Goal: Contribute content: Contribute content

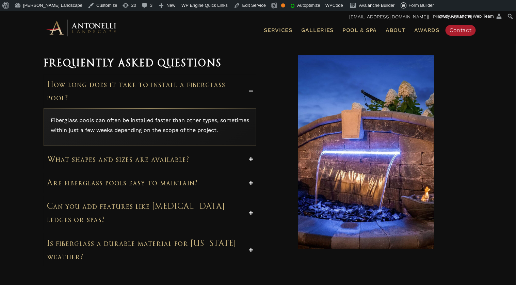
click at [18, 143] on div "Frequently Asked Questions How long does it take to install a fiberglass pool? …" at bounding box center [258, 160] width 516 height 273
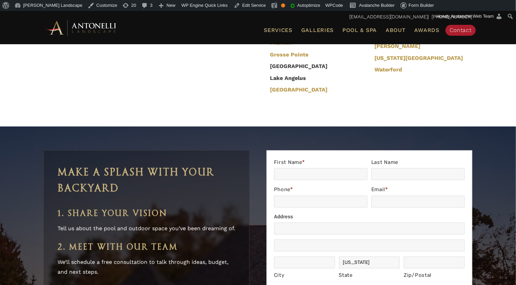
scroll to position [1796, 0]
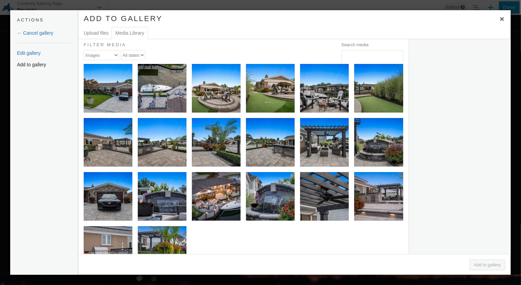
scroll to position [590, 0]
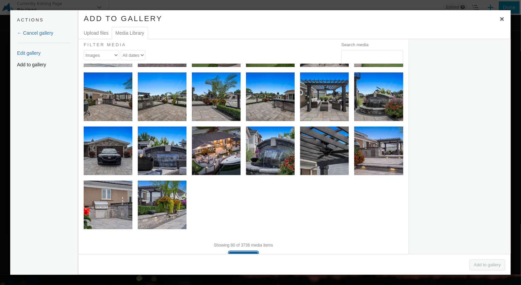
click at [245, 252] on button "Load more" at bounding box center [243, 257] width 29 height 10
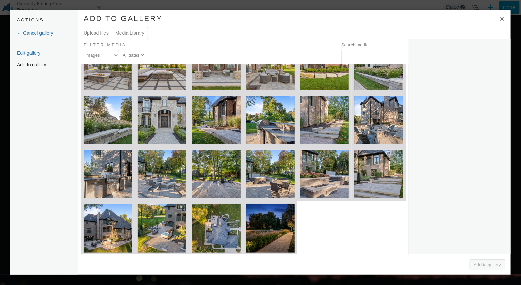
scroll to position [1283, 0]
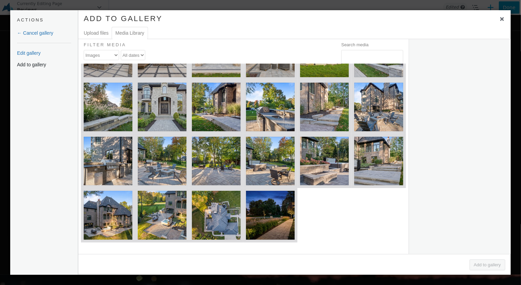
click at [211, 262] on button "Load more" at bounding box center [213, 267] width 29 height 10
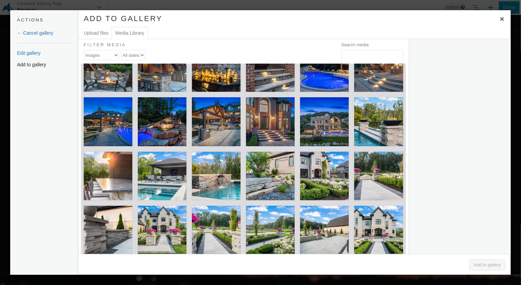
scroll to position [1976, 0]
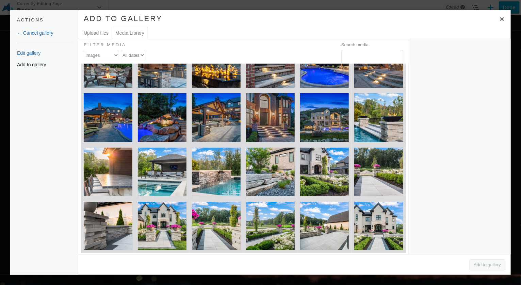
click at [215, 273] on button "Load more" at bounding box center [213, 278] width 29 height 10
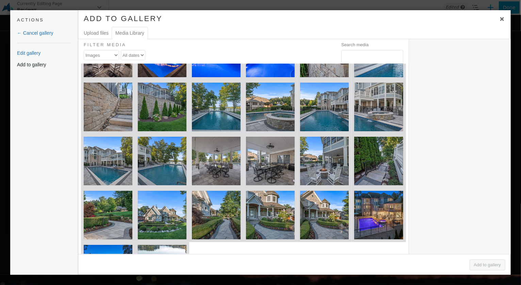
scroll to position [2722, 0]
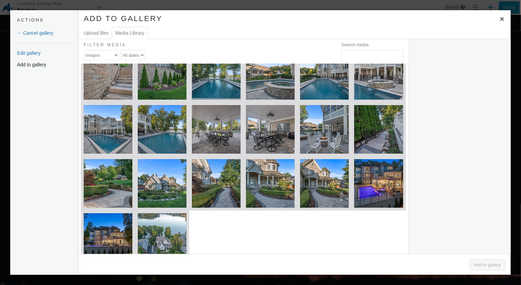
click at [222, 284] on button "Load more" at bounding box center [213, 289] width 29 height 10
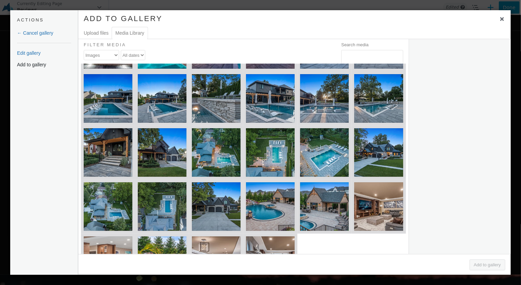
scroll to position [3415, 0]
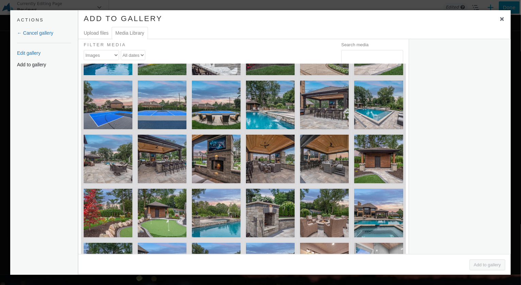
scroll to position [4095, 0]
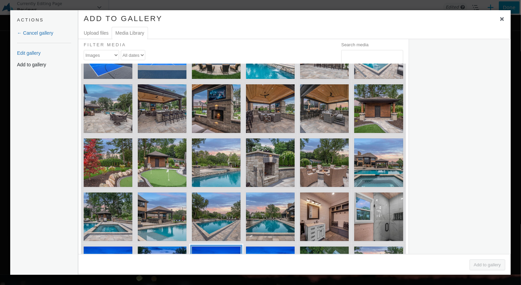
click at [225, 247] on div "16-web-or-mls-DJI_0419" at bounding box center [216, 271] width 49 height 49
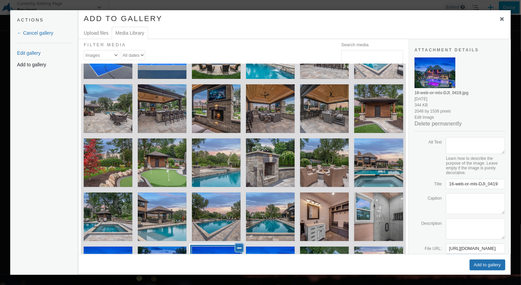
click at [236, 244] on button "Deselect" at bounding box center [239, 248] width 8 height 8
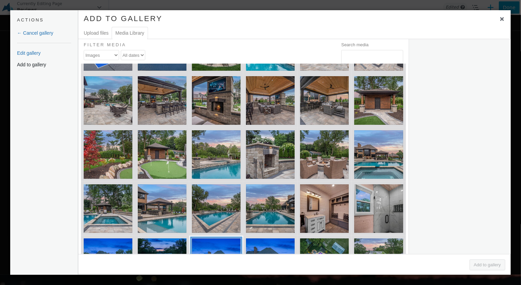
scroll to position [4108, 0]
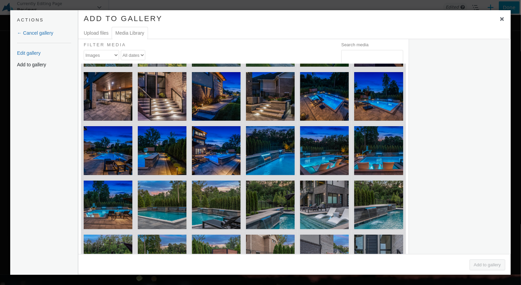
scroll to position [4853, 0]
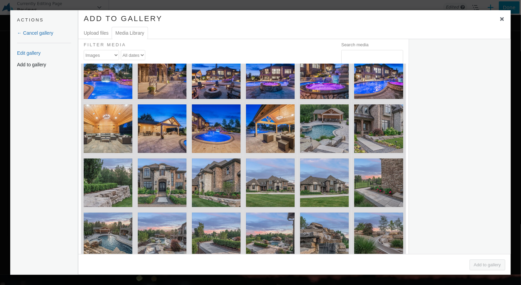
scroll to position [5546, 0]
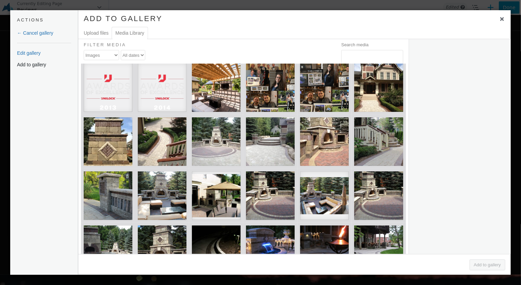
scroll to position [6239, 0]
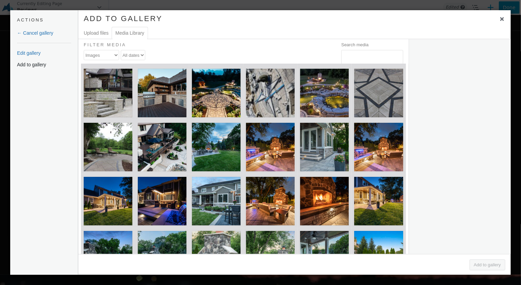
scroll to position [6985, 0]
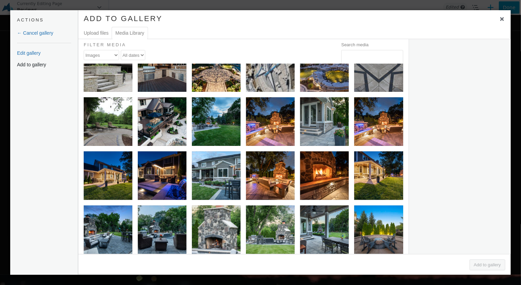
scroll to position [6951, 0]
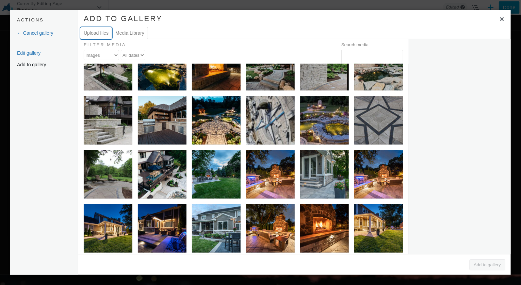
click at [101, 34] on button "Upload files" at bounding box center [96, 33] width 32 height 12
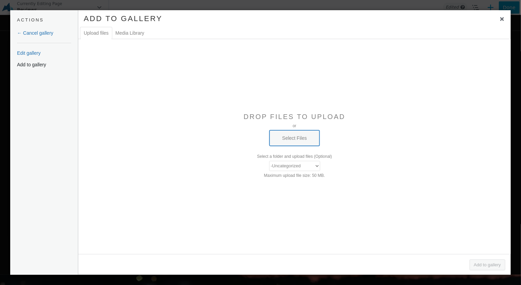
click at [291, 138] on button "Select Files" at bounding box center [294, 138] width 50 height 16
type input "C:\fakepath\home-design (1).jpg"
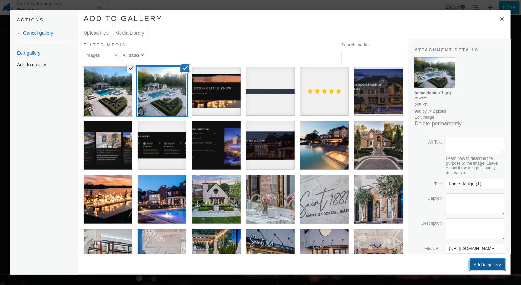
click at [479, 269] on button "Add to gallery" at bounding box center [487, 265] width 36 height 11
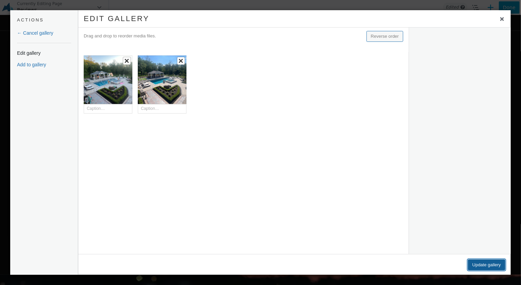
click at [480, 264] on button "Update gallery" at bounding box center [486, 265] width 37 height 11
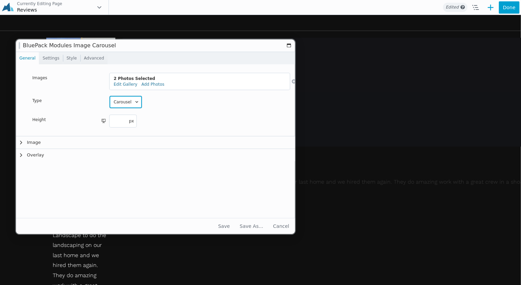
click at [126, 103] on select "Carousel Slideshow Coverflow" at bounding box center [126, 102] width 32 height 12
click at [160, 99] on div "Carousel Slideshow Coverflow" at bounding box center [200, 102] width 181 height 13
click at [57, 140] on button "Image" at bounding box center [158, 142] width 284 height 12
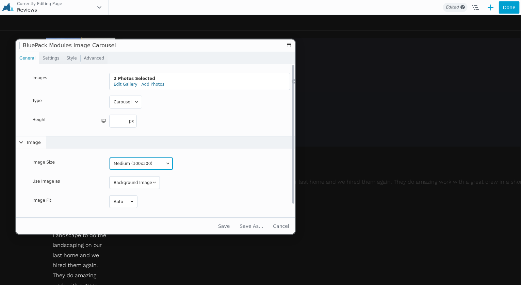
click at [128, 162] on select "Thumbnail (150x150) Medium (300x300) Medium Large (768x768) Large (1024x1024) 1…" at bounding box center [141, 163] width 63 height 12
select select "full"
click at [110, 157] on select "Thumbnail (150x150) Medium (300x300) Medium Large (768x768) Large (1024x1024) 1…" at bounding box center [141, 163] width 63 height 12
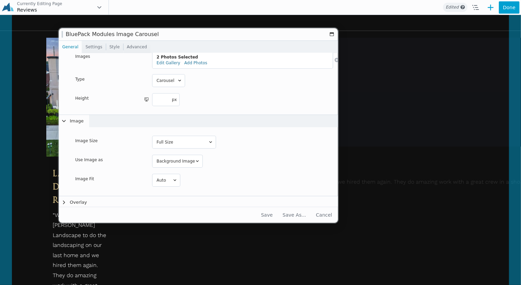
drag, startPoint x: 117, startPoint y: 47, endPoint x: 156, endPoint y: 51, distance: 38.9
click at [158, 37] on h1 "Image Carousel" at bounding box center [196, 34] width 261 height 5
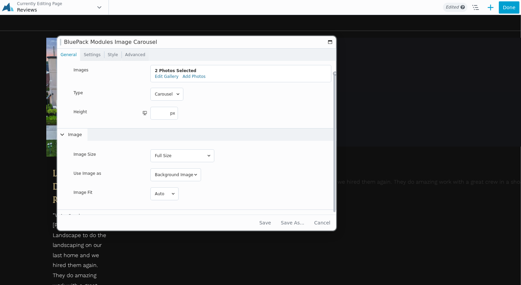
scroll to position [0, 0]
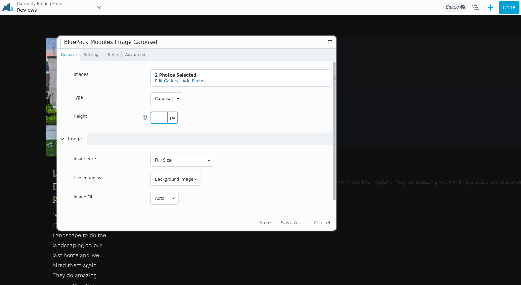
click at [162, 118] on input "number" at bounding box center [159, 118] width 17 height 12
type input "350"
click at [193, 115] on div "350 px px px px" at bounding box center [241, 118] width 181 height 12
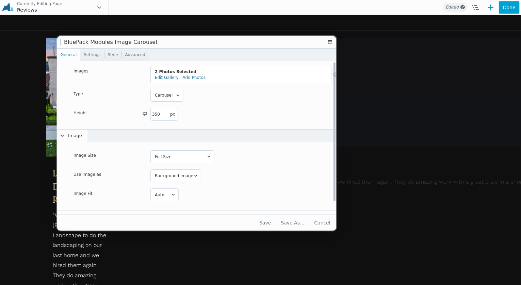
scroll to position [10, 0]
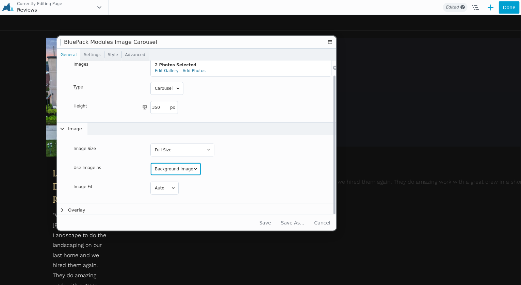
click at [180, 167] on select "Background Image Image tag" at bounding box center [176, 169] width 50 height 12
click at [151, 172] on select "Background Image Image tag" at bounding box center [176, 169] width 50 height 12
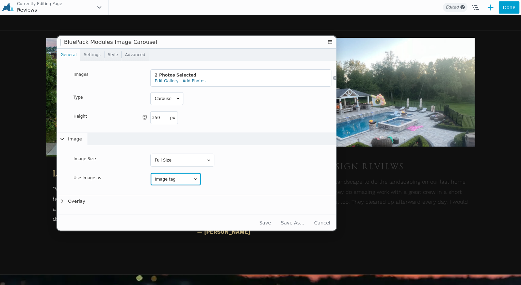
click at [180, 182] on select "Background Image Image tag" at bounding box center [176, 179] width 50 height 12
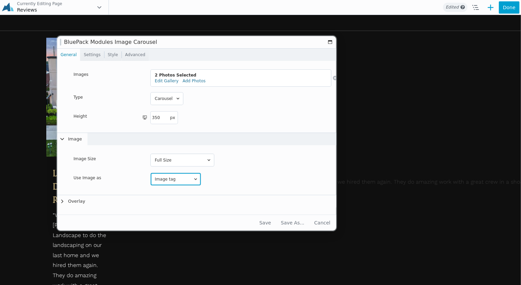
select select "background"
click at [151, 173] on select "Background Image Image tag" at bounding box center [176, 179] width 50 height 12
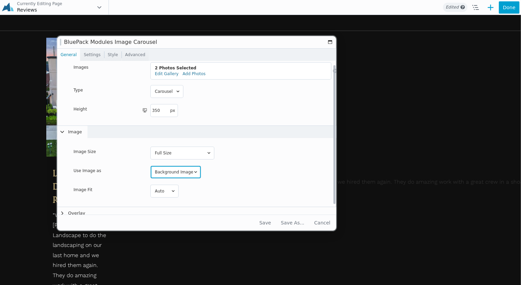
scroll to position [10, 0]
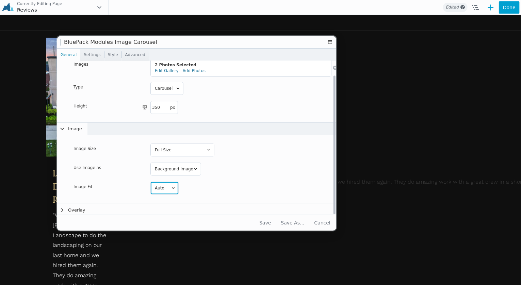
click at [157, 190] on select "Cover Contain Auto" at bounding box center [165, 188] width 28 height 12
click at [151, 182] on select "Cover Contain Auto" at bounding box center [165, 188] width 28 height 12
click at [169, 190] on select "Cover Contain Auto" at bounding box center [165, 188] width 28 height 12
select select "cover"
click at [151, 182] on select "Cover Contain Auto" at bounding box center [165, 188] width 28 height 12
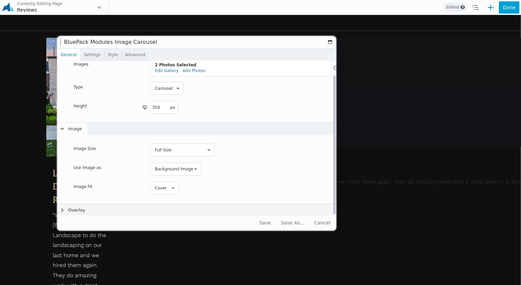
click at [124, 206] on button "Overlay" at bounding box center [199, 210] width 284 height 12
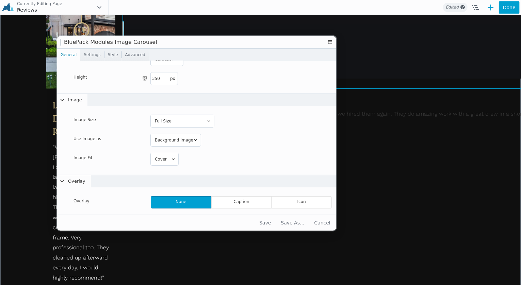
scroll to position [396, 0]
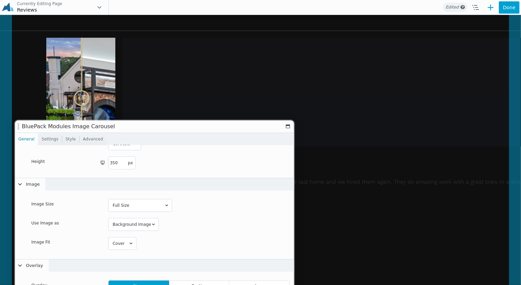
drag, startPoint x: 277, startPoint y: 43, endPoint x: 276, endPoint y: 127, distance: 84.0
click at [235, 127] on h1 "Image Carousel" at bounding box center [152, 126] width 261 height 5
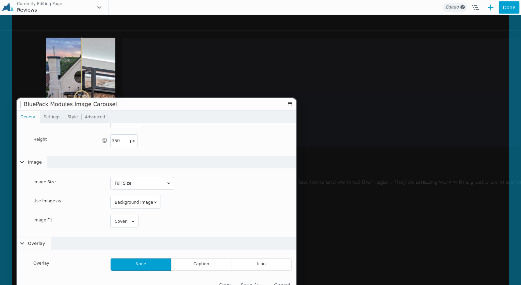
drag, startPoint x: 115, startPoint y: 126, endPoint x: 101, endPoint y: 102, distance: 27.3
click at [117, 102] on h1 "Image Carousel" at bounding box center [154, 104] width 261 height 5
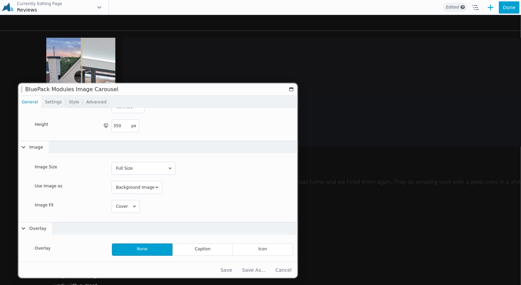
click at [48, 104] on link "Settings" at bounding box center [52, 102] width 23 height 12
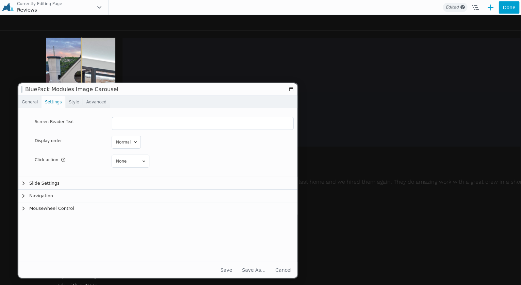
click at [34, 102] on link "General" at bounding box center [29, 102] width 23 height 12
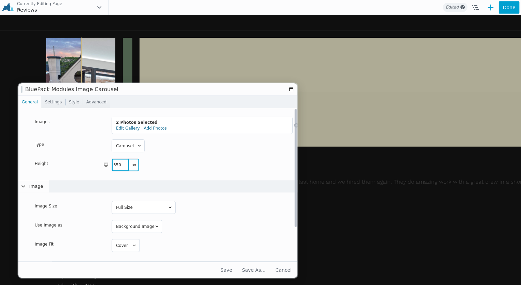
click at [112, 165] on input "350" at bounding box center [120, 165] width 17 height 12
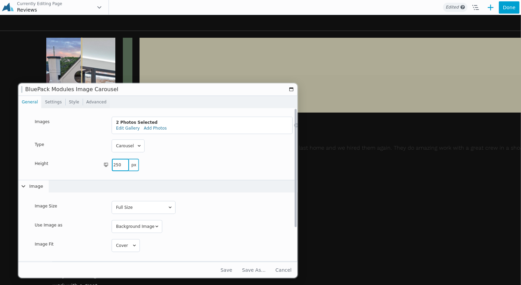
click at [113, 165] on input "250" at bounding box center [120, 165] width 17 height 12
type input "350"
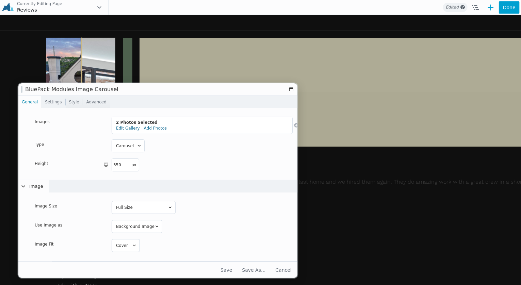
click at [48, 100] on link "Settings" at bounding box center [52, 102] width 23 height 12
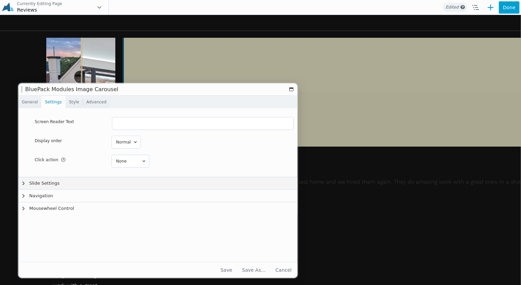
click at [86, 186] on button "Slide Settings" at bounding box center [160, 183] width 284 height 12
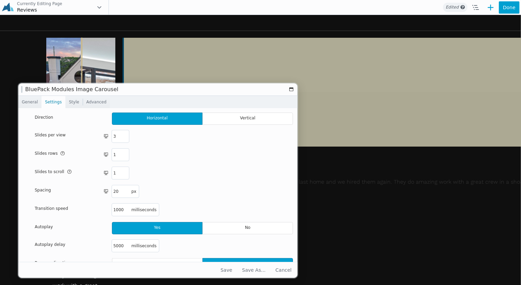
scroll to position [136, 0]
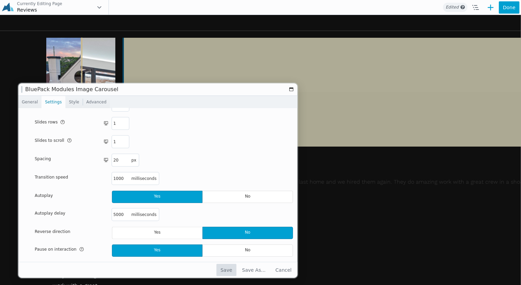
click at [231, 269] on button "Save" at bounding box center [226, 270] width 20 height 12
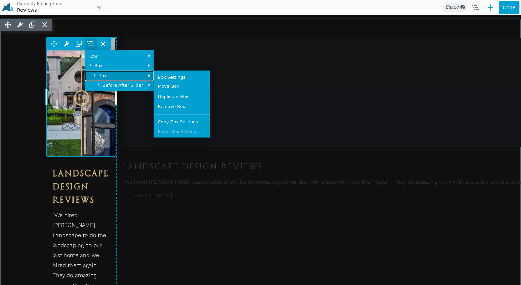
click at [99, 78] on span "Box" at bounding box center [121, 75] width 57 height 4
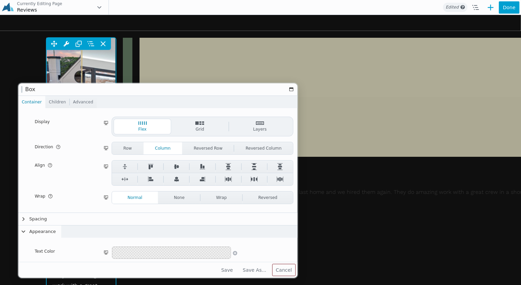
click at [285, 271] on button "Cancel" at bounding box center [283, 270] width 23 height 12
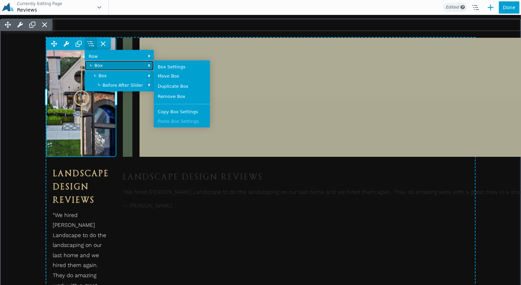
click at [93, 67] on span "Box" at bounding box center [119, 65] width 61 height 4
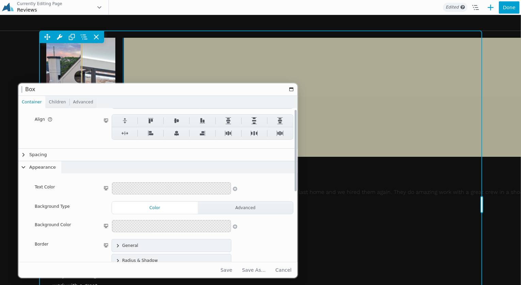
scroll to position [130, 0]
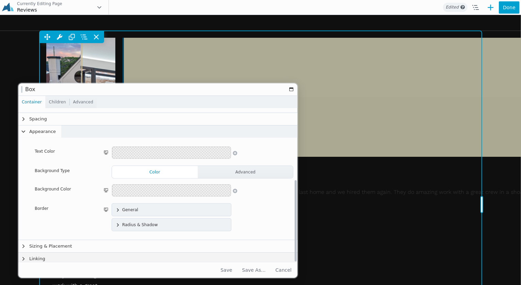
click at [182, 261] on button "Linking" at bounding box center [160, 259] width 284 height 12
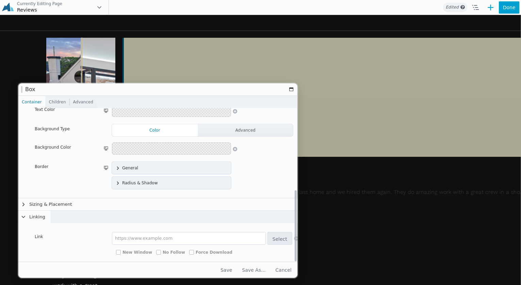
click at [152, 211] on div "Linking" at bounding box center [160, 217] width 284 height 13
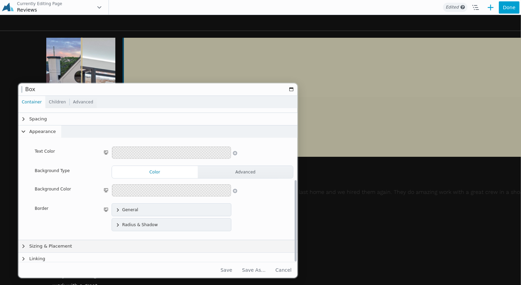
click at [142, 242] on button "Sizing & Placement" at bounding box center [160, 246] width 284 height 12
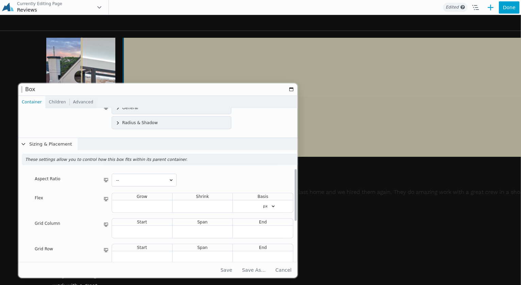
scroll to position [296, 0]
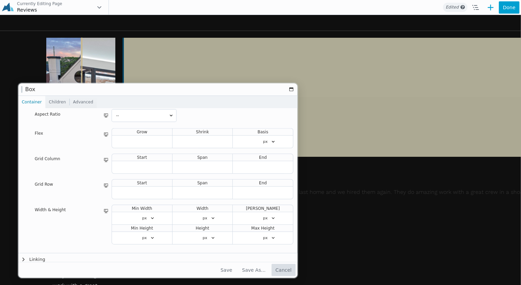
click at [279, 266] on button "Cancel" at bounding box center [283, 270] width 24 height 12
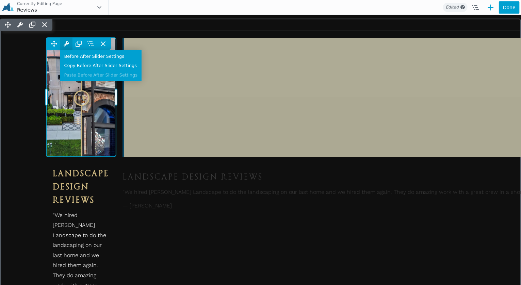
click at [62, 50] on span at bounding box center [66, 43] width 12 height 12
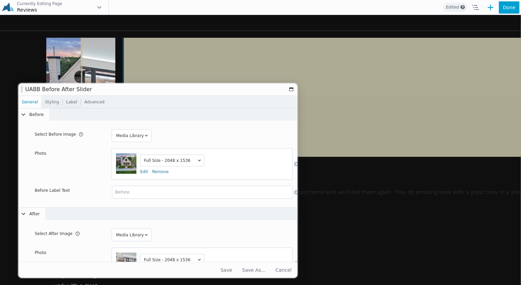
click at [96, 102] on link "Advanced" at bounding box center [94, 102] width 27 height 12
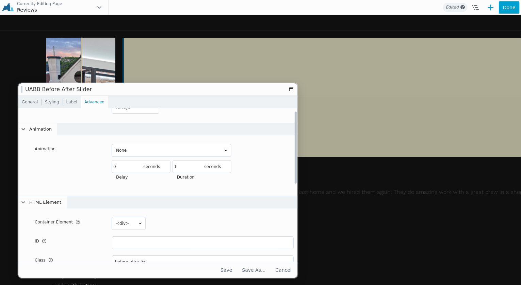
scroll to position [165, 0]
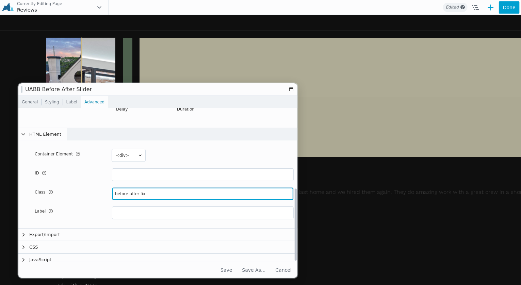
drag, startPoint x: 151, startPoint y: 194, endPoint x: 97, endPoint y: 195, distance: 53.7
click at [97, 195] on tr "Class A class that will be applied to this module's HTML. Must start with a let…" at bounding box center [160, 194] width 272 height 18
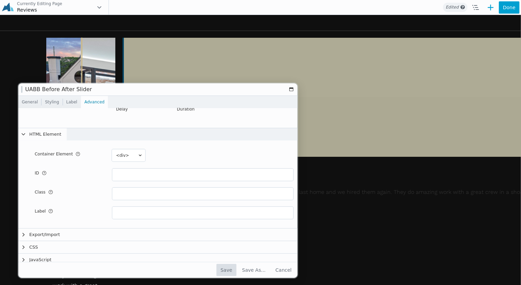
click at [233, 267] on button "Save" at bounding box center [226, 270] width 20 height 12
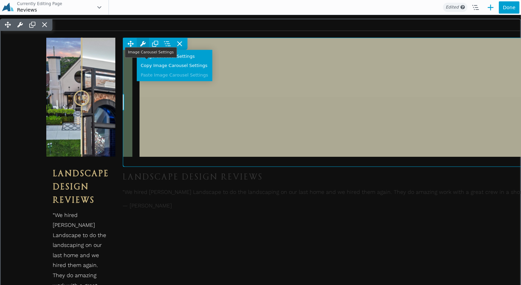
click at [146, 46] on icon at bounding box center [142, 43] width 5 height 5
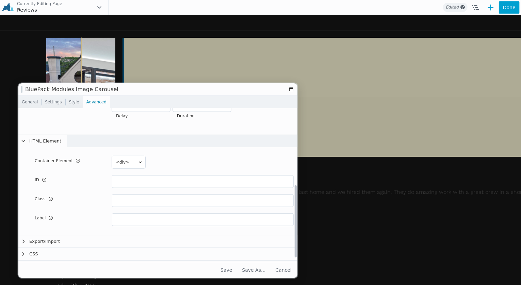
scroll to position [166, 0]
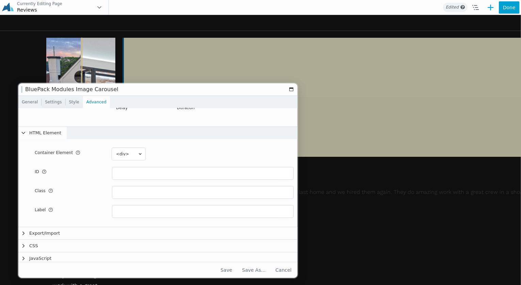
click at [32, 104] on link "General" at bounding box center [29, 102] width 23 height 12
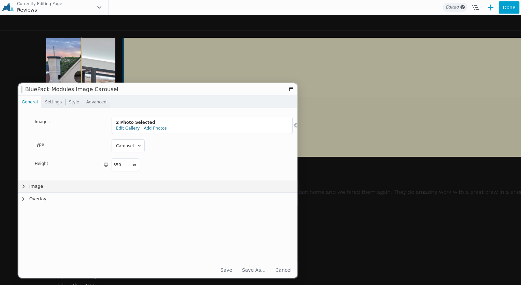
click at [107, 183] on button "Image" at bounding box center [160, 186] width 284 height 12
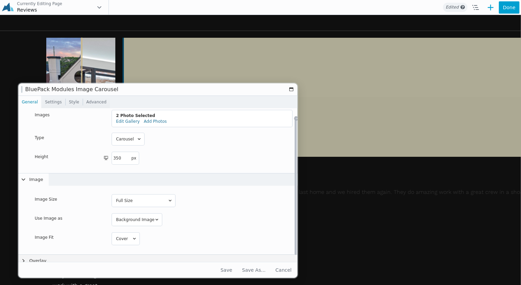
scroll to position [10, 0]
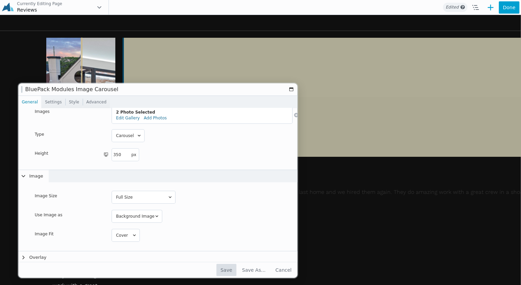
click at [236, 272] on button "Save" at bounding box center [226, 270] width 20 height 12
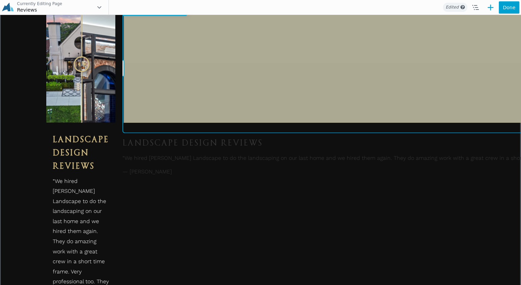
scroll to position [362, 0]
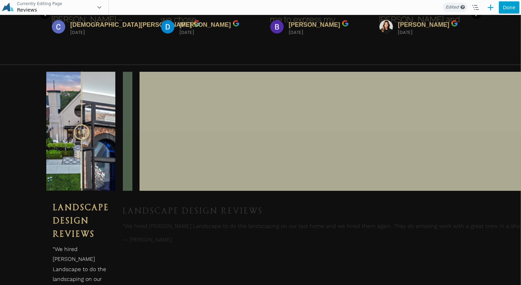
click at [490, 10] on icon at bounding box center [490, 7] width 8 height 8
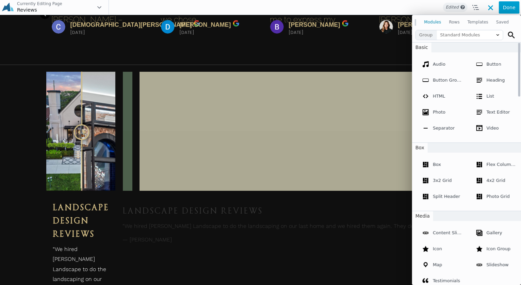
click at [455, 26] on button "Rows" at bounding box center [454, 22] width 18 height 12
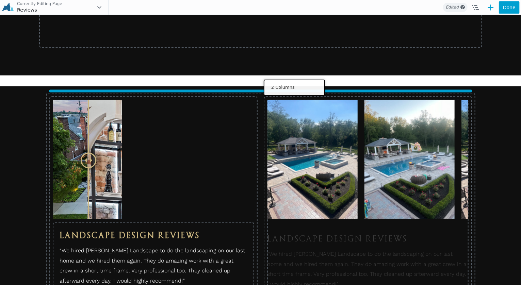
drag, startPoint x: 478, startPoint y: 72, endPoint x: 292, endPoint y: 86, distance: 185.9
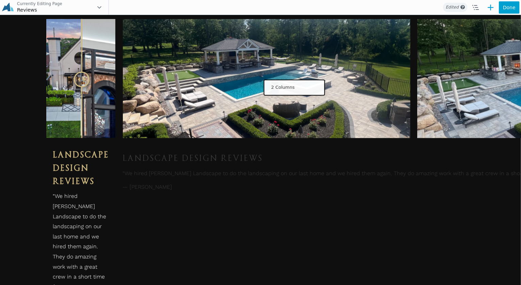
scroll to position [356, 0]
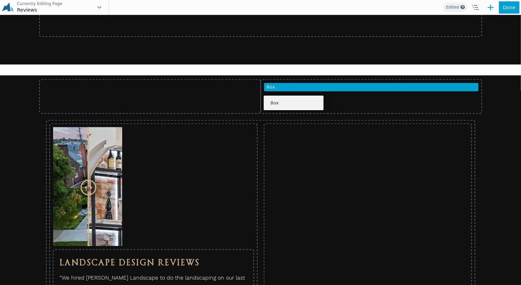
drag, startPoint x: 238, startPoint y: 192, endPoint x: 292, endPoint y: 100, distance: 106.3
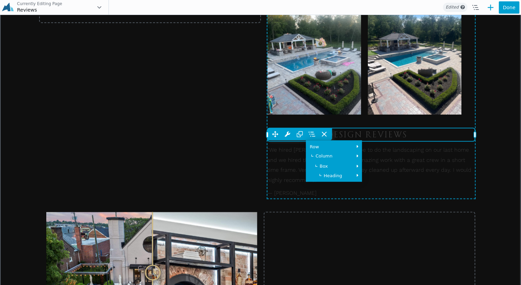
scroll to position [397, 0]
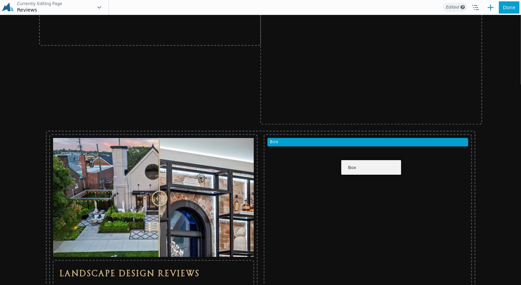
drag, startPoint x: 384, startPoint y: 107, endPoint x: 369, endPoint y: 166, distance: 60.5
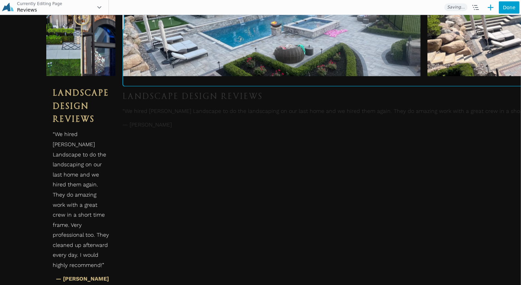
scroll to position [349, 0]
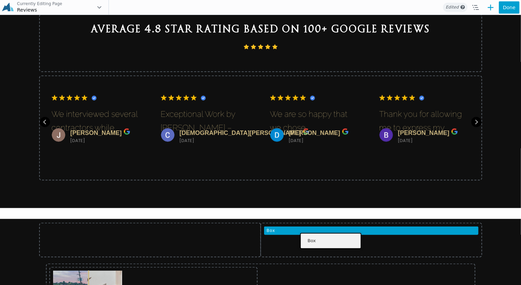
drag, startPoint x: 246, startPoint y: 189, endPoint x: 329, endPoint y: 239, distance: 96.8
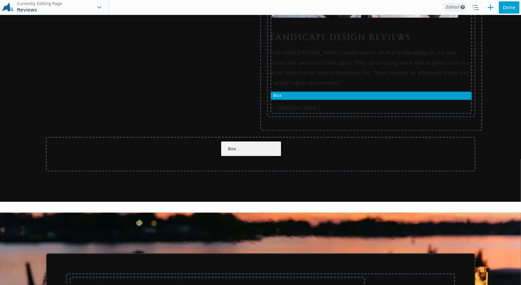
scroll to position [498, 0]
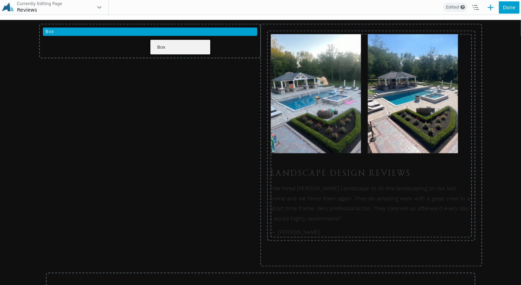
drag, startPoint x: 168, startPoint y: 194, endPoint x: 179, endPoint y: 46, distance: 148.0
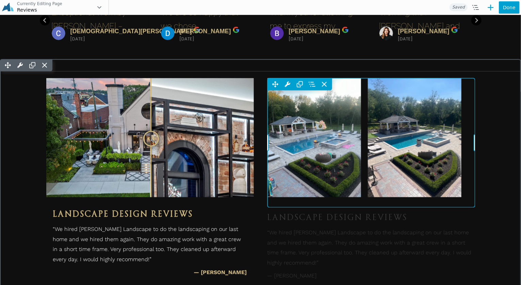
scroll to position [350, 0]
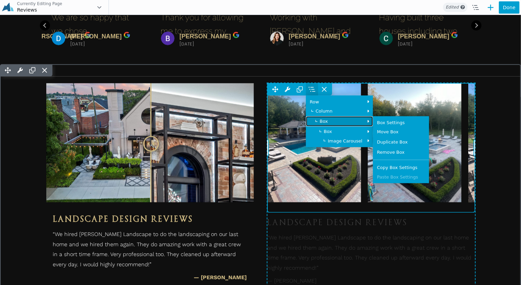
click at [333, 126] on link "Box" at bounding box center [339, 121] width 67 height 10
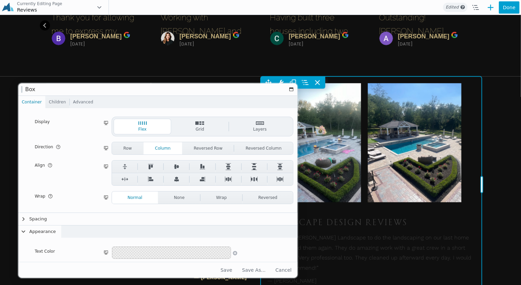
click at [82, 104] on link "Advanced" at bounding box center [83, 102] width 27 height 12
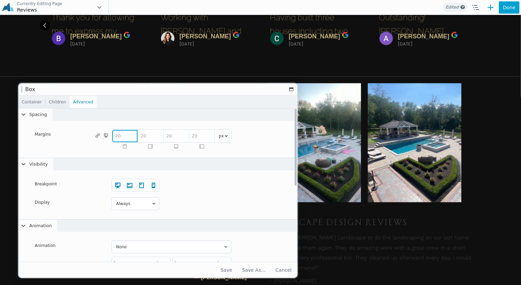
scroll to position [136, 0]
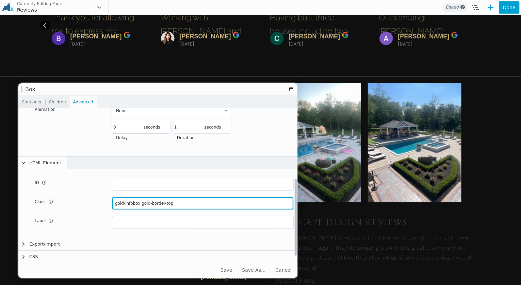
drag, startPoint x: 189, startPoint y: 203, endPoint x: 88, endPoint y: 197, distance: 101.2
click at [88, 197] on tr "Class A class that will be applied to this module's HTML. Must start with a let…" at bounding box center [160, 203] width 272 height 18
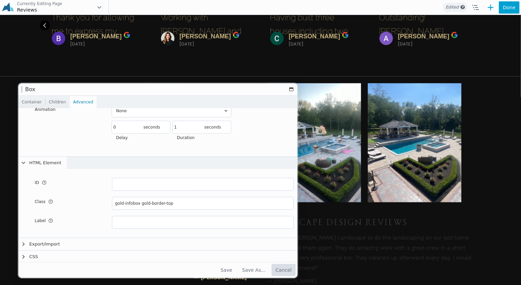
click at [280, 268] on button "Cancel" at bounding box center [283, 270] width 24 height 12
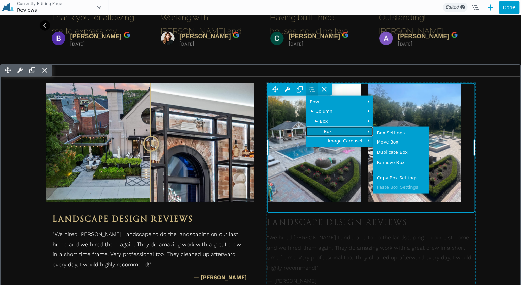
click at [323, 134] on icon at bounding box center [320, 131] width 6 height 6
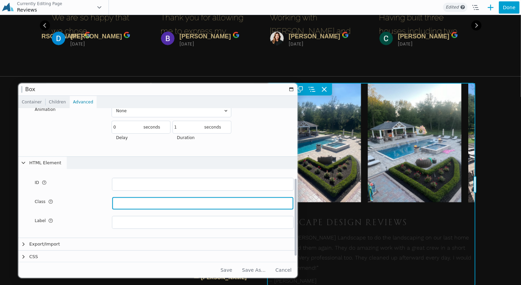
click at [171, 199] on input "text" at bounding box center [202, 203] width 181 height 12
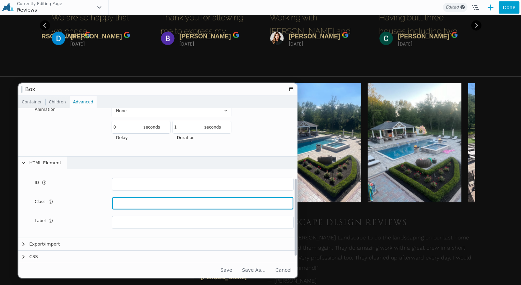
paste input "gold-infobox gold-border-top"
type input "gold-infobox gold-border-top"
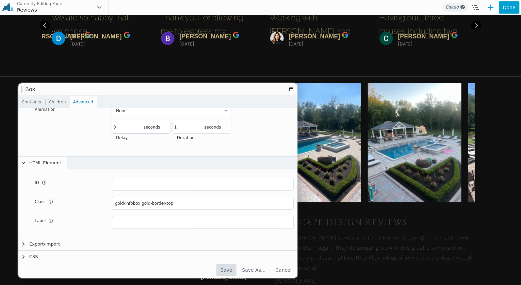
click at [231, 268] on button "Save" at bounding box center [226, 270] width 20 height 12
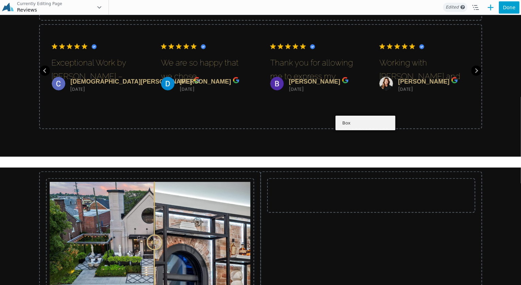
scroll to position [433, 0]
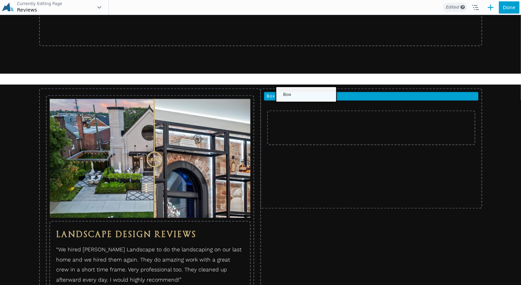
drag, startPoint x: 388, startPoint y: 163, endPoint x: 305, endPoint y: 93, distance: 108.8
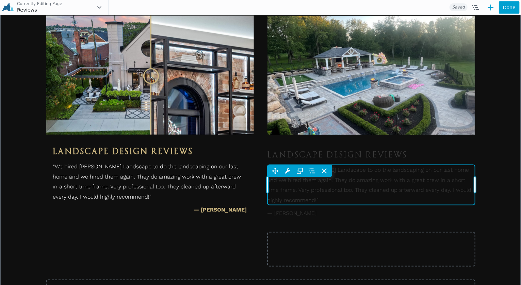
scroll to position [490, 0]
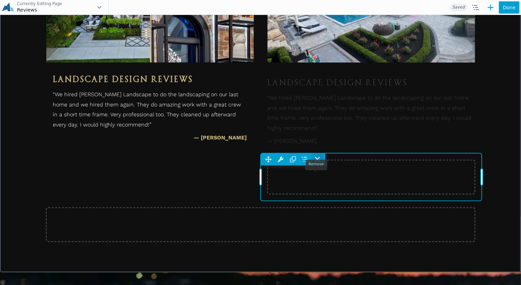
click at [318, 163] on icon at bounding box center [317, 159] width 7 height 7
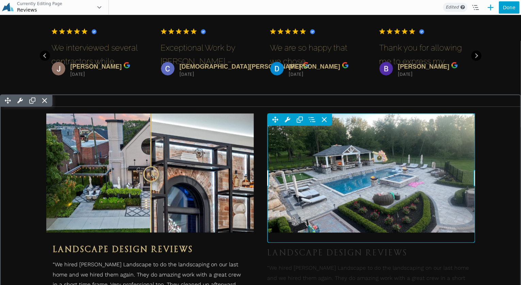
scroll to position [354, 0]
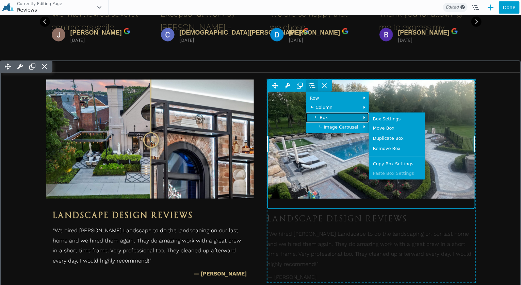
click at [325, 119] on span "Box" at bounding box center [339, 117] width 51 height 4
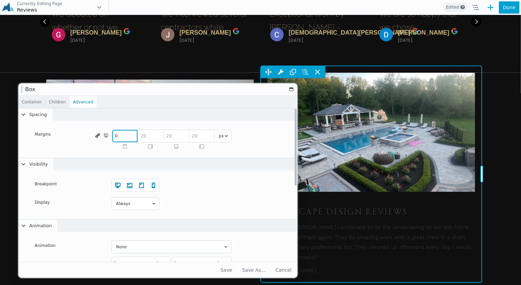
type input "0"
click at [99, 136] on icon at bounding box center [98, 134] width 7 height 9
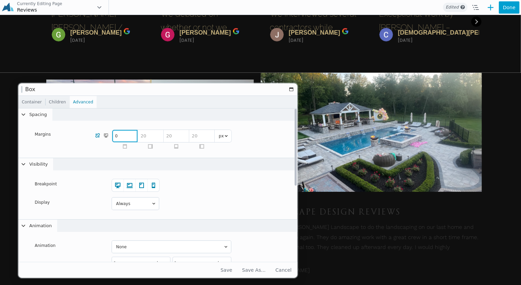
click at [126, 135] on input "0" at bounding box center [124, 136] width 25 height 12
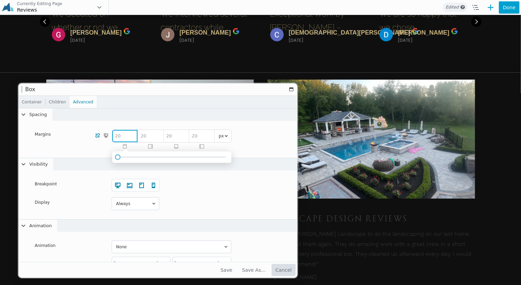
click at [285, 271] on button "Cancel" at bounding box center [283, 270] width 24 height 12
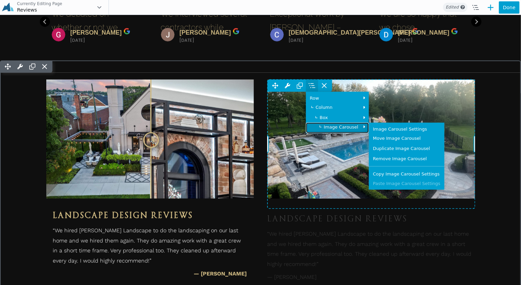
click at [332, 129] on span "Image Carousel" at bounding box center [341, 126] width 47 height 4
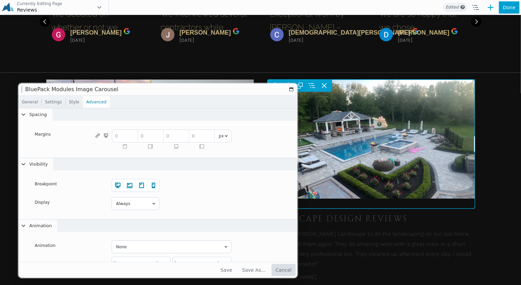
click at [284, 268] on button "Cancel" at bounding box center [283, 270] width 24 height 12
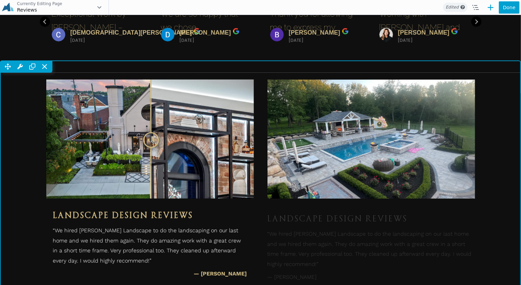
click at [314, 101] on div "Landscape Design Reviews “We hired Antonelli Landscape to do the landscaping on…" at bounding box center [370, 180] width 207 height 203
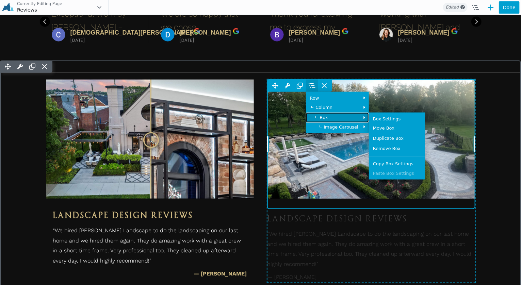
click at [325, 119] on span "Box" at bounding box center [339, 117] width 51 height 4
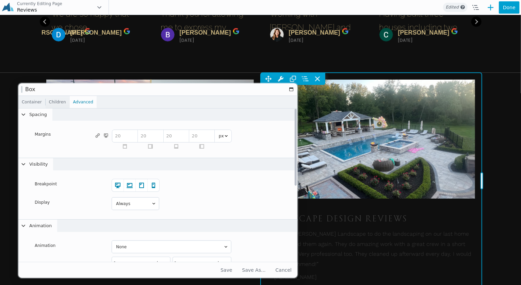
click at [27, 102] on link "Container" at bounding box center [31, 102] width 27 height 12
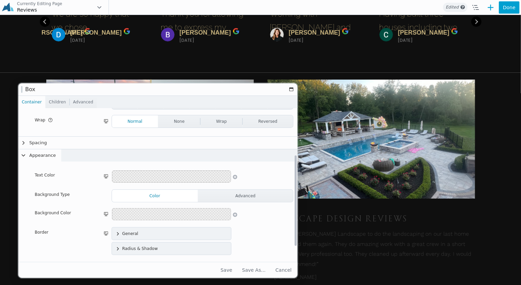
scroll to position [77, 0]
click at [71, 143] on button "Spacing" at bounding box center [160, 142] width 284 height 12
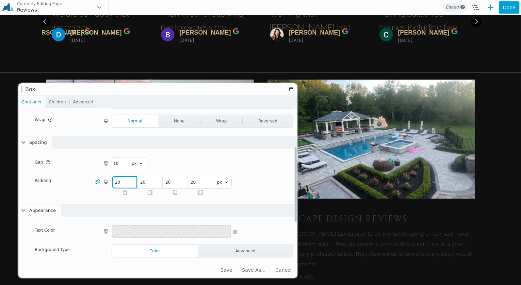
click at [111, 183] on td "20 20 20 20 px em % vw vh px em % vw vh px em % vw vh" at bounding box center [202, 185] width 188 height 25
type input "0"
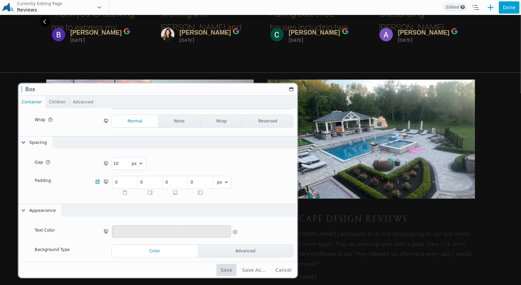
click at [235, 271] on button "Save" at bounding box center [226, 270] width 20 height 12
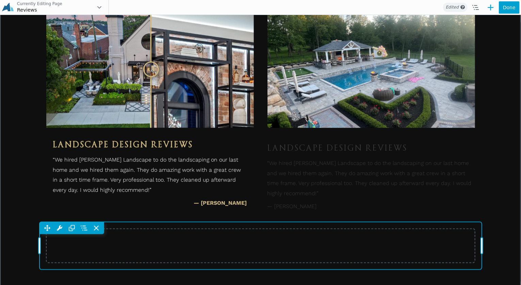
scroll to position [422, 0]
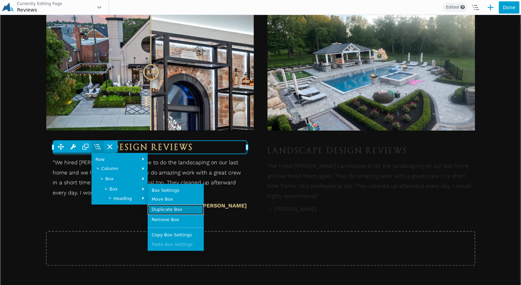
click at [165, 215] on link "Duplicate Box" at bounding box center [176, 209] width 56 height 10
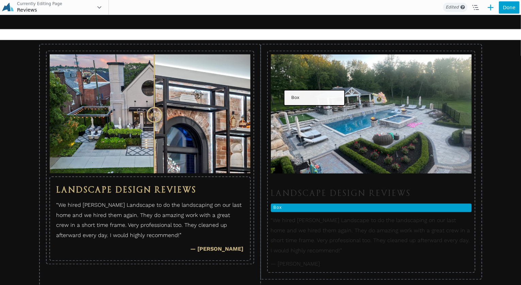
scroll to position [561, 0]
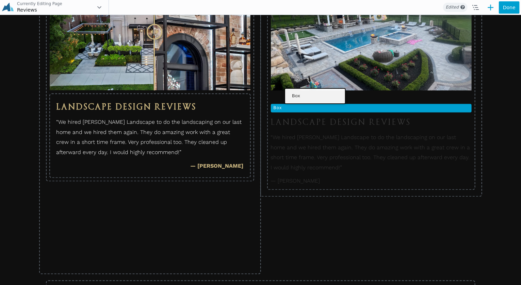
drag, startPoint x: 160, startPoint y: 249, endPoint x: 313, endPoint y: 95, distance: 217.6
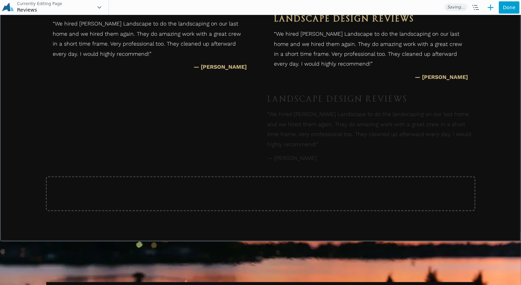
scroll to position [481, 0]
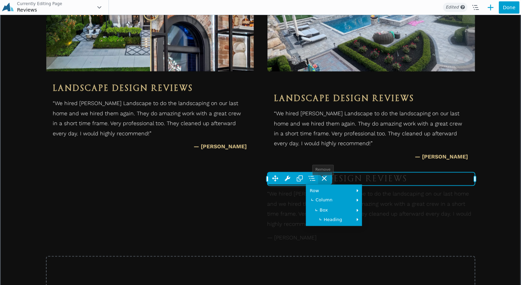
click at [322, 180] on icon at bounding box center [324, 178] width 4 height 4
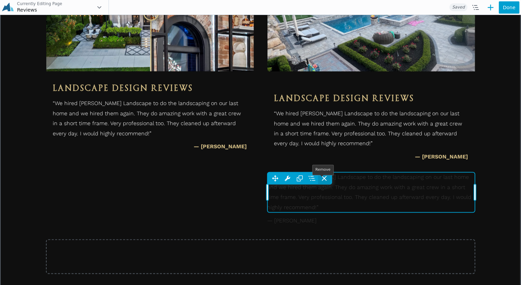
click at [321, 182] on icon at bounding box center [324, 178] width 7 height 7
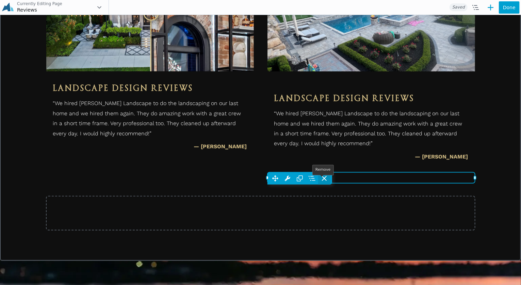
click at [321, 182] on icon at bounding box center [324, 178] width 7 height 7
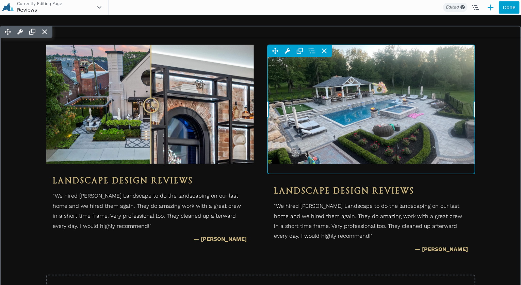
scroll to position [379, 0]
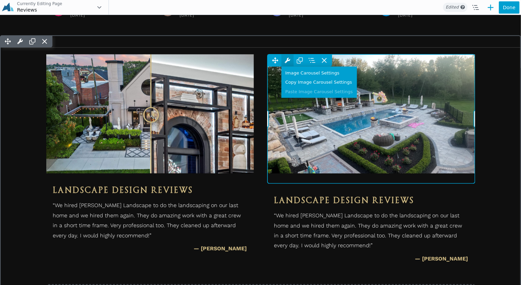
click at [285, 66] on span at bounding box center [287, 60] width 12 height 12
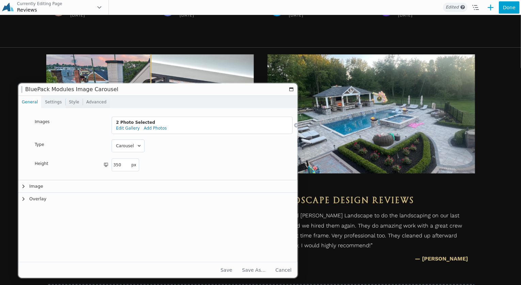
click at [49, 107] on link "Settings" at bounding box center [52, 102] width 23 height 12
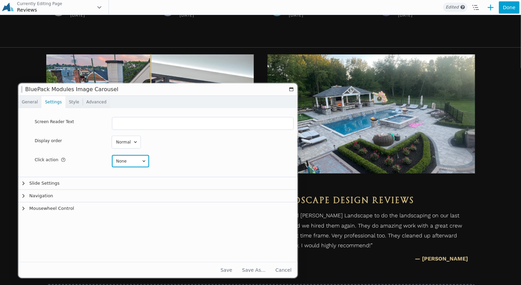
click at [118, 162] on select "None Lightbox Custom Link" at bounding box center [130, 161] width 37 height 12
click at [80, 177] on button "Slide Settings" at bounding box center [160, 183] width 284 height 12
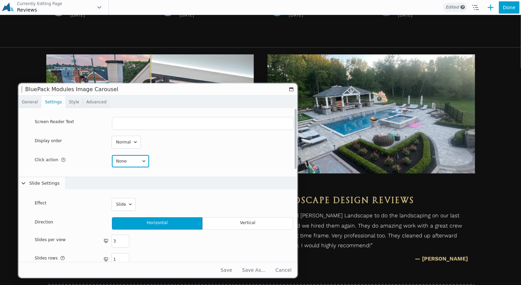
drag, startPoint x: 127, startPoint y: 160, endPoint x: 128, endPoint y: 165, distance: 5.1
click at [127, 160] on select "None Lightbox Custom Link" at bounding box center [130, 161] width 37 height 12
select select "lightbox"
click at [112, 155] on select "None Lightbox Custom Link" at bounding box center [130, 161] width 37 height 12
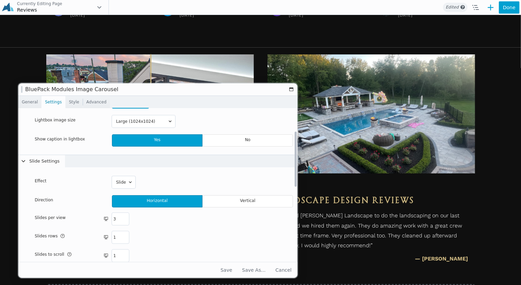
scroll to position [68, 0]
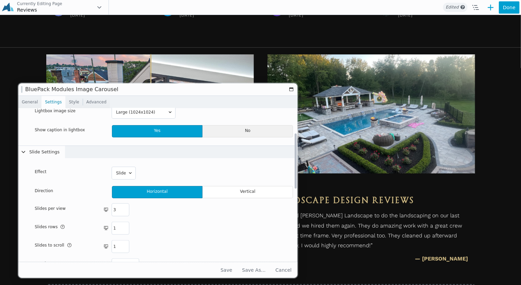
click at [228, 131] on span "No" at bounding box center [247, 131] width 90 height 12
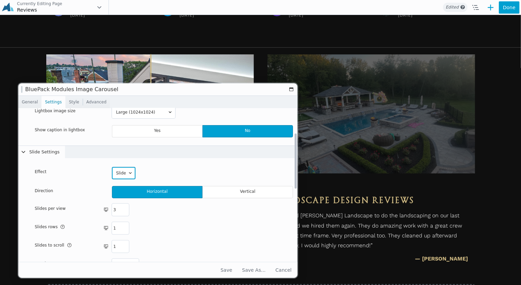
click at [126, 172] on select "Slide Fade Cube Cards" at bounding box center [123, 173] width 23 height 12
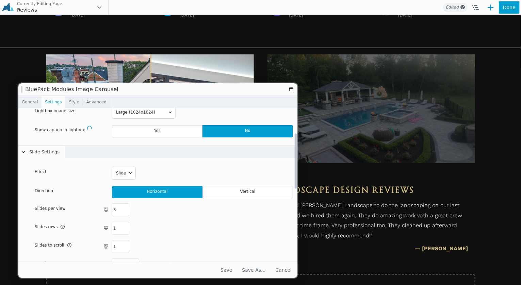
click at [162, 171] on div "Slide Fade Cube Cards" at bounding box center [202, 173] width 181 height 13
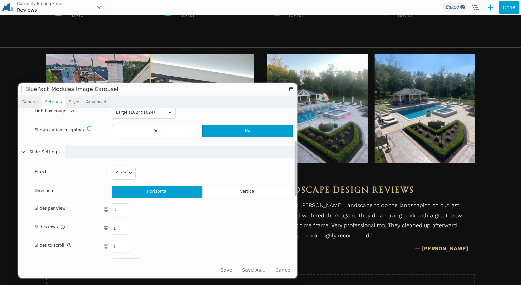
scroll to position [102, 0]
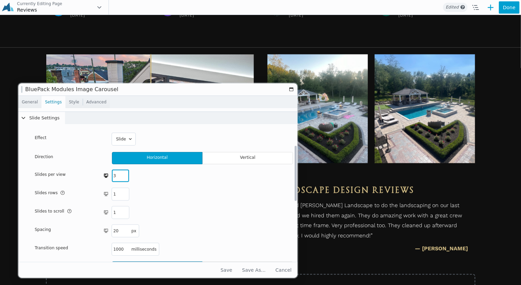
drag, startPoint x: 120, startPoint y: 177, endPoint x: 104, endPoint y: 177, distance: 16.3
click at [112, 177] on div "3" at bounding box center [202, 176] width 181 height 12
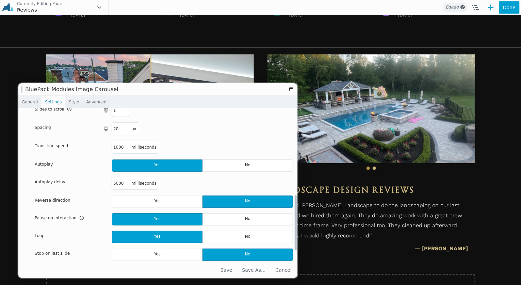
scroll to position [238, 0]
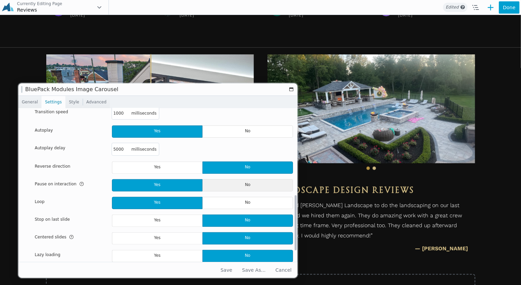
type input "1"
click at [210, 183] on span "No" at bounding box center [247, 185] width 90 height 12
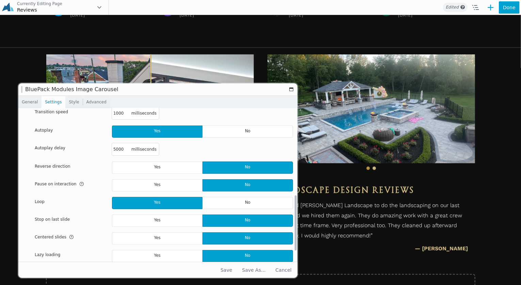
scroll to position [269, 0]
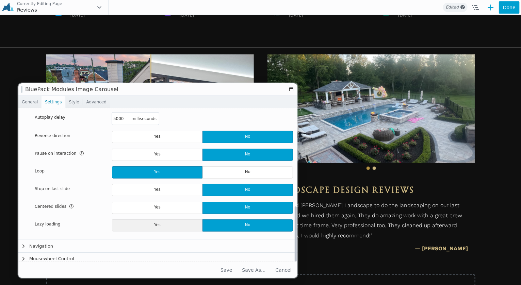
click at [143, 223] on span "Yes" at bounding box center [157, 225] width 90 height 12
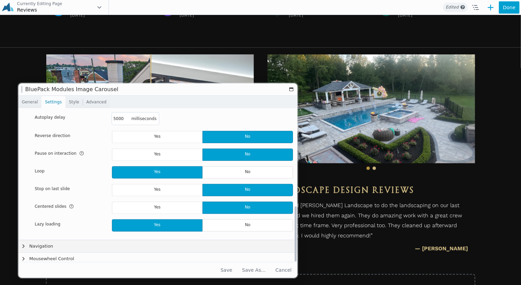
click at [97, 242] on button "Navigation" at bounding box center [160, 246] width 284 height 12
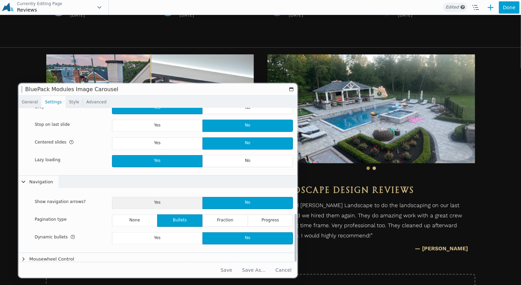
click at [165, 198] on span "Yes" at bounding box center [157, 203] width 90 height 12
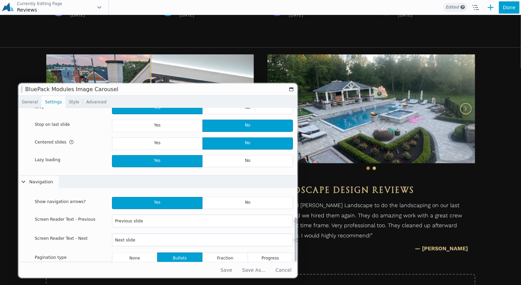
scroll to position [371, 0]
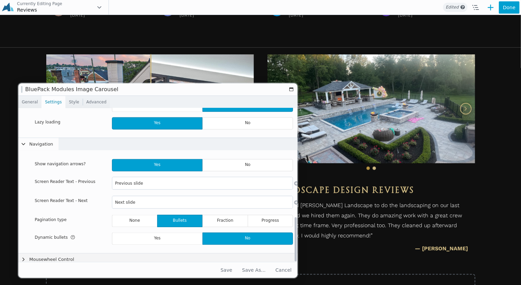
click at [121, 255] on button "Mousewheel Control" at bounding box center [160, 259] width 284 height 12
click at [155, 238] on span "Yes" at bounding box center [157, 239] width 90 height 12
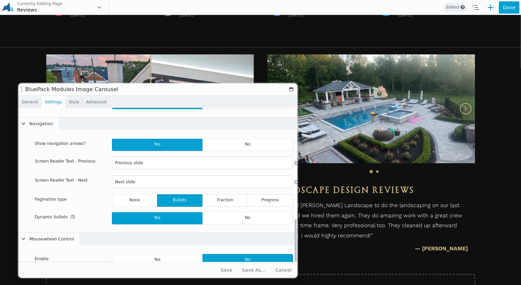
scroll to position [400, 0]
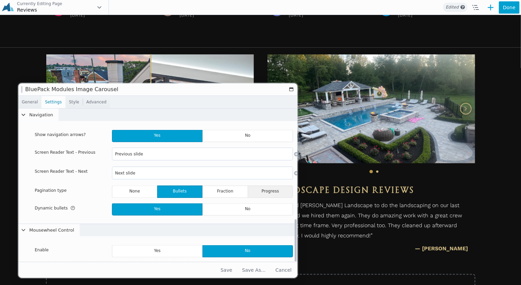
click at [262, 186] on span "Progress" at bounding box center [271, 192] width 46 height 12
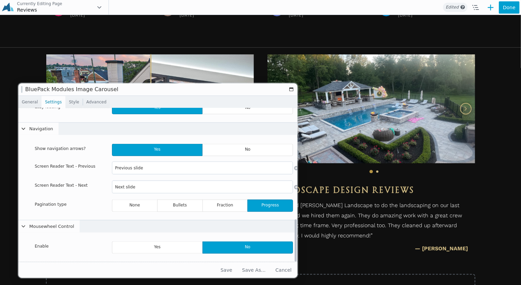
scroll to position [382, 0]
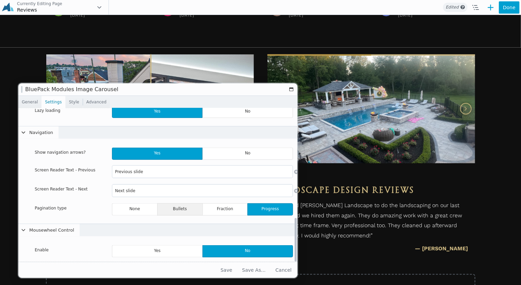
click at [187, 204] on span "Bullets" at bounding box center [179, 209] width 45 height 12
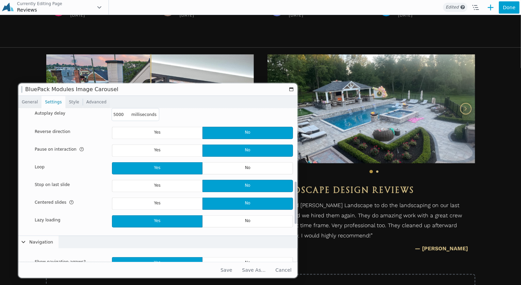
scroll to position [264, 0]
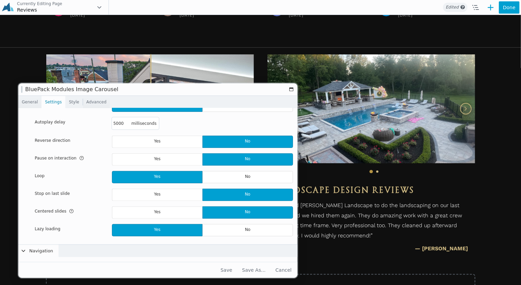
click at [71, 104] on link "Style" at bounding box center [74, 102] width 17 height 12
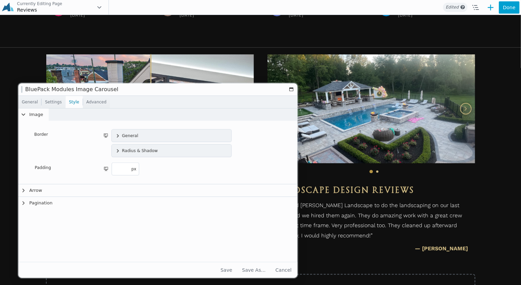
scroll to position [0, 0]
click at [79, 193] on button "Arrow" at bounding box center [160, 190] width 284 height 12
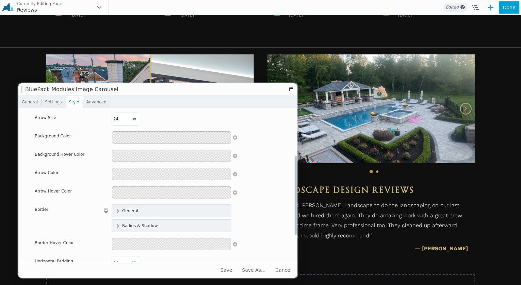
scroll to position [102, 0]
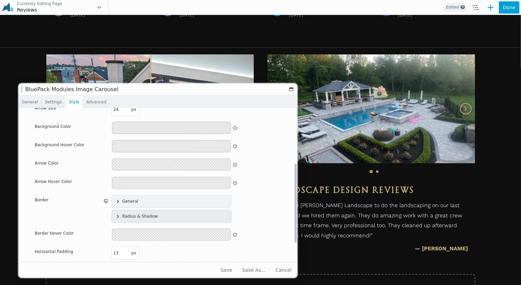
click at [115, 213] on div "Radius & Shadow" at bounding box center [171, 216] width 119 height 12
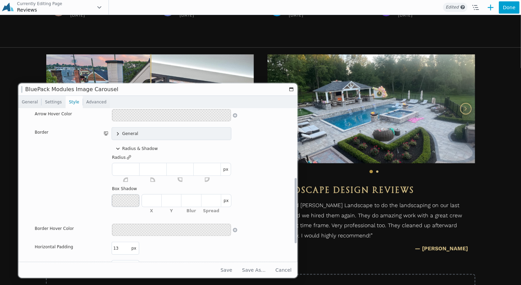
scroll to position [170, 0]
click at [130, 166] on input"] "number" at bounding box center [125, 169] width 27 height 12
type input "50"
click at [128, 157] on icon at bounding box center [129, 157] width 7 height 6
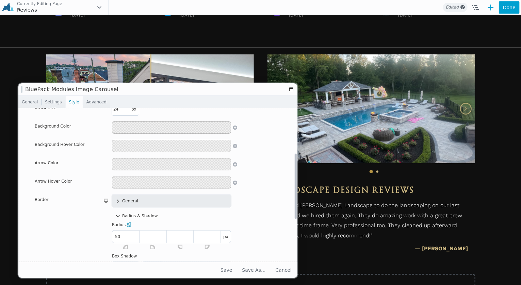
scroll to position [102, 0]
click at [116, 200] on icon at bounding box center [117, 201] width 5 height 5
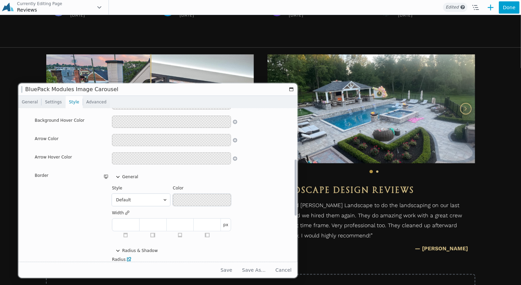
scroll to position [136, 0]
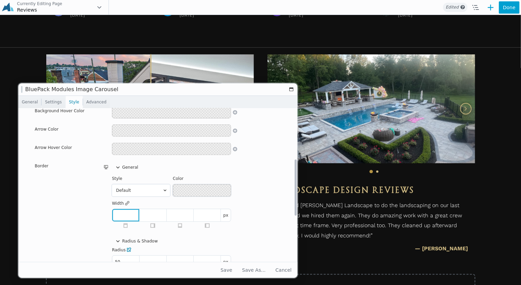
click at [124, 213] on input"] "number" at bounding box center [125, 215] width 27 height 12
type input "1"
click at [128, 201] on icon at bounding box center [127, 203] width 7 height 6
drag, startPoint x: 138, startPoint y: 191, endPoint x: 138, endPoint y: 195, distance: 3.7
click at [138, 191] on select"] "Default None Solid Dashed Dotted Double" at bounding box center [141, 190] width 58 height 12
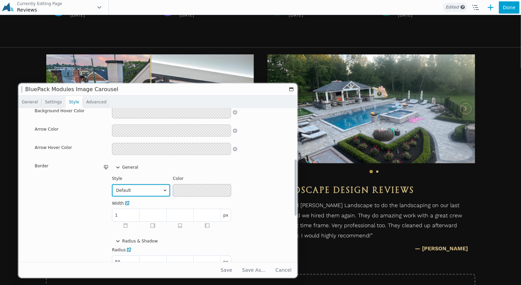
select select"] "none"
click at [112, 184] on select"] "Default None Solid Dashed Dotted Double" at bounding box center [141, 190] width 58 height 12
click at [185, 191] on button at bounding box center [202, 190] width 58 height 12
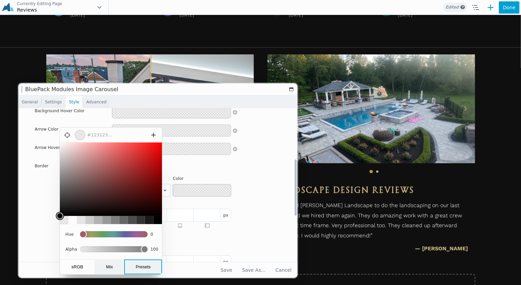
click at [142, 267] on button "Presets" at bounding box center [143, 267] width 38 height 15
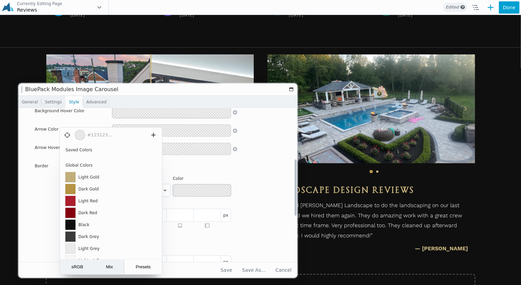
click at [69, 178] on div at bounding box center [70, 177] width 10 height 10
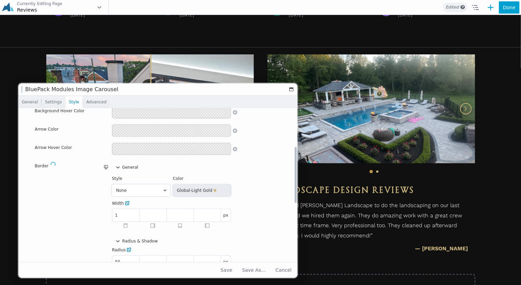
scroll to position [102, 0]
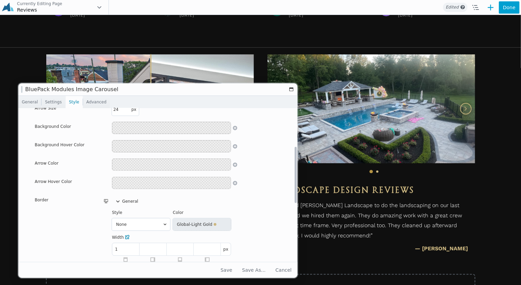
click at [144, 131] on button at bounding box center [171, 128] width 119 height 12
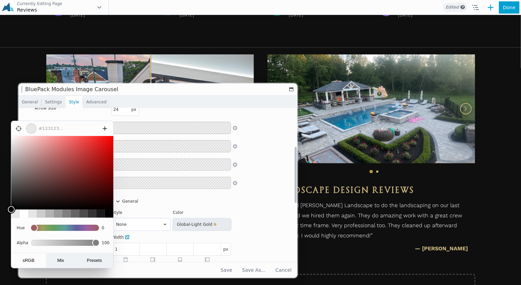
type input "0.15"
type input "rgba(0, 0, 0, 0)"
drag, startPoint x: 26, startPoint y: 244, endPoint x: 21, endPoint y: 244, distance: 4.8
type input "0"
click at [31, 244] on input "range" at bounding box center [65, 243] width 68 height 12
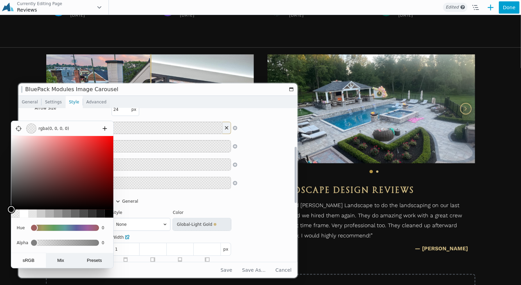
click at [114, 197] on dialog "rgba(0, 0, 0, 0) 100 90 80 70 60 50 40 30 20 10 0 Hue 0 Alpha 0 sRGB Mix Presets" at bounding box center [62, 195] width 103 height 148
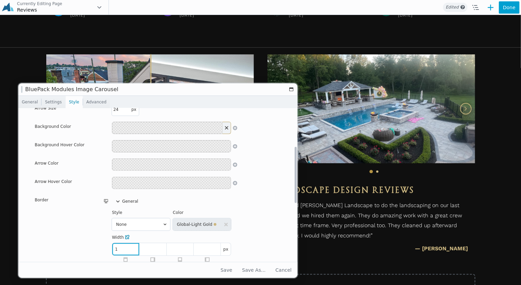
drag, startPoint x: 122, startPoint y: 251, endPoint x: 122, endPoint y: 228, distance: 22.5
click at [117, 251] on input "1" at bounding box center [125, 249] width 27 height 12
click at [124, 225] on select "Default None Solid Dashed Dotted Double" at bounding box center [141, 224] width 58 height 12
click at [112, 218] on select "Default None Solid Dashed Dotted Double" at bounding box center [141, 224] width 58 height 12
click at [129, 225] on select "Default None Solid Dashed Dotted Double" at bounding box center [141, 224] width 58 height 12
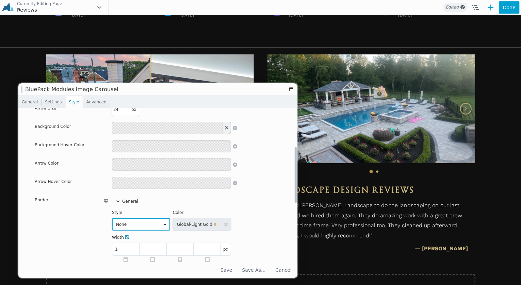
select select "solid"
click at [112, 218] on select "Default None Solid Dashed Dotted Double" at bounding box center [141, 224] width 58 height 12
click at [114, 247] on div "1 px" at bounding box center [171, 249] width 118 height 12
click at [124, 248] on input "1" at bounding box center [125, 249] width 27 height 12
type input "2"
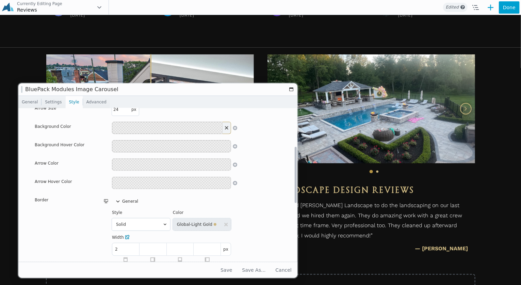
click at [102, 222] on th "Border" at bounding box center [65, 270] width 83 height 154
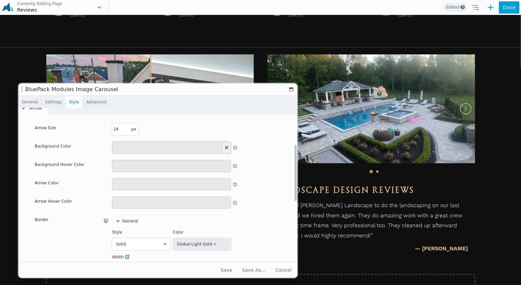
scroll to position [68, 0]
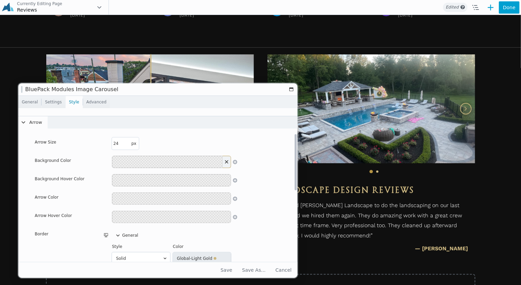
click at [133, 196] on button at bounding box center [171, 199] width 119 height 12
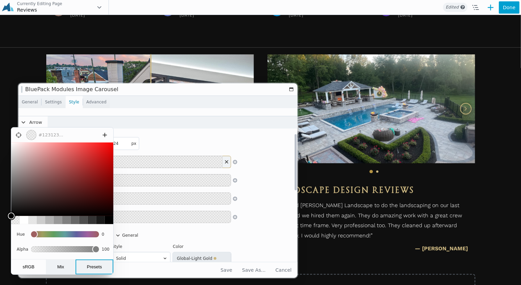
click at [103, 268] on button "Presets" at bounding box center [95, 267] width 38 height 15
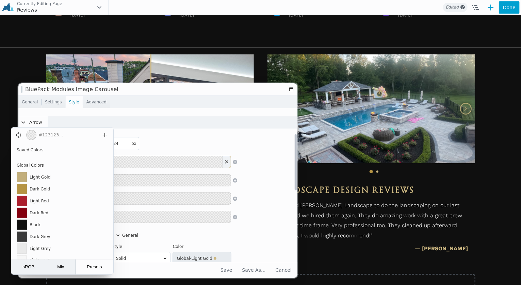
click at [22, 177] on div at bounding box center [22, 177] width 10 height 10
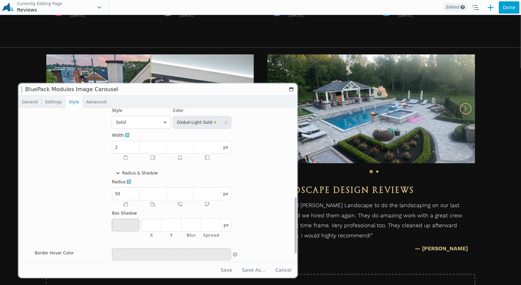
scroll to position [238, 0]
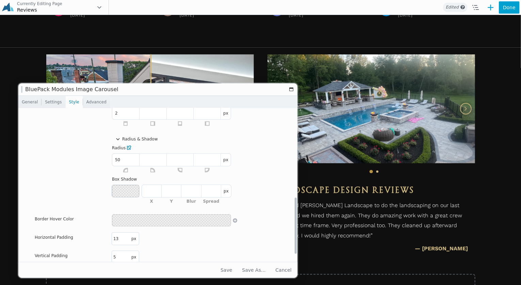
click at [126, 218] on button at bounding box center [171, 220] width 119 height 12
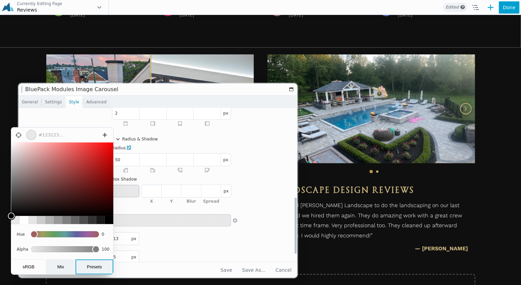
click at [105, 270] on button "Presets" at bounding box center [95, 267] width 38 height 15
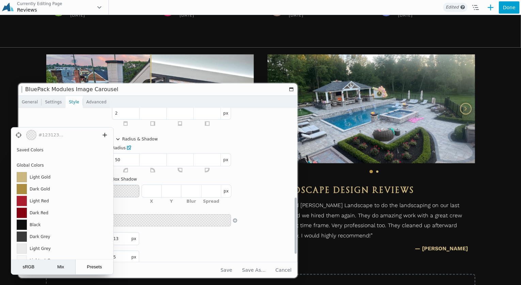
click at [25, 187] on div at bounding box center [22, 189] width 10 height 10
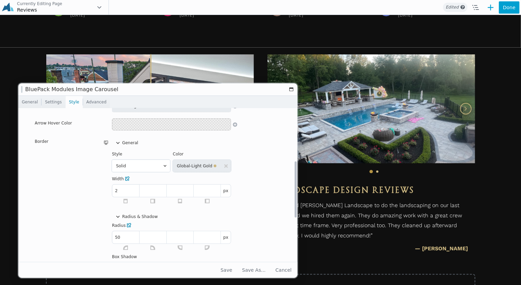
scroll to position [136, 0]
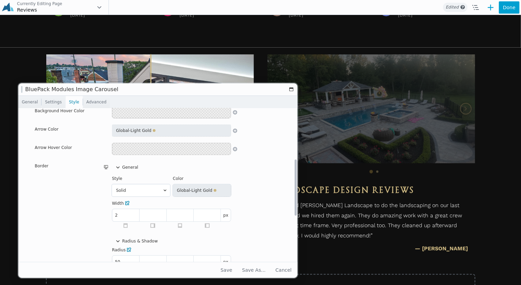
click at [126, 153] on button at bounding box center [171, 149] width 119 height 12
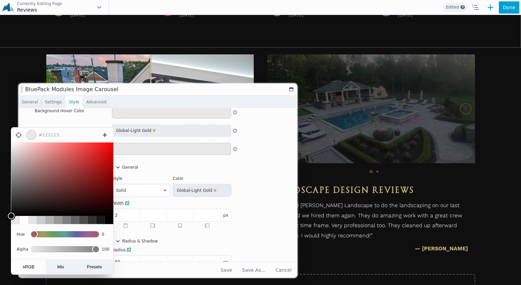
click at [104, 271] on dialog "100 90 80 70 60 50 40 30 20 10 0 Hue 0 Alpha 100 sRGB Mix Presets" at bounding box center [62, 201] width 103 height 148
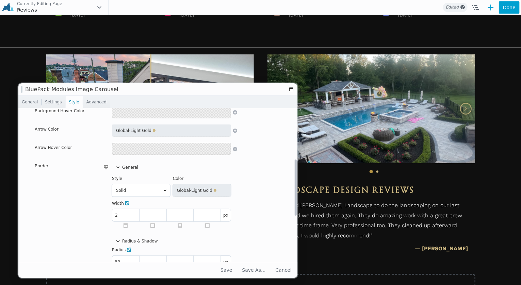
click at [133, 149] on button at bounding box center [171, 149] width 119 height 12
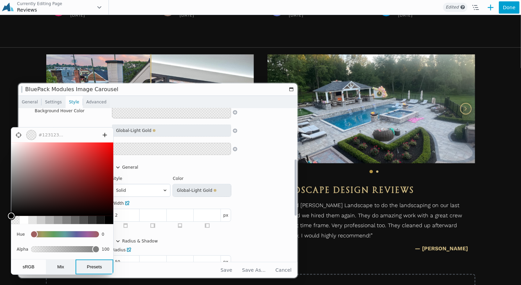
click at [98, 268] on button "Presets" at bounding box center [95, 267] width 38 height 15
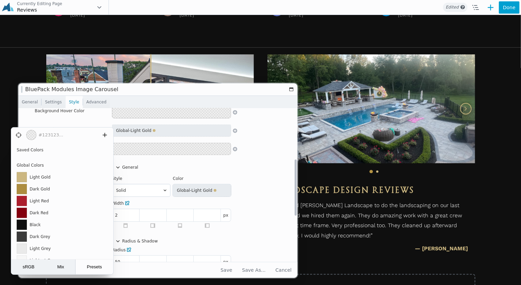
click at [25, 190] on div at bounding box center [22, 189] width 10 height 10
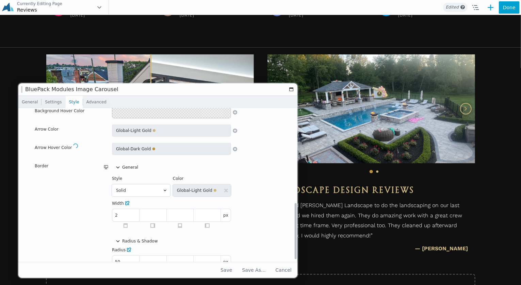
scroll to position [259, 0]
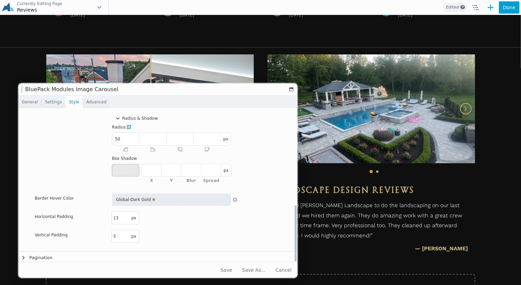
click at [123, 169] on button at bounding box center [125, 170] width 27 height 12
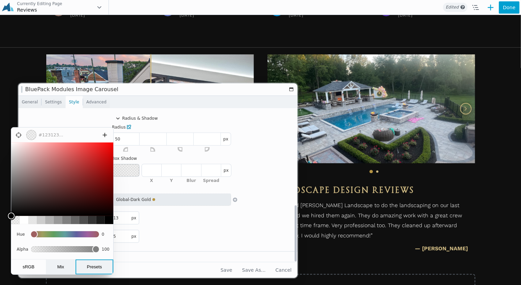
click at [97, 265] on button "Presets" at bounding box center [95, 267] width 38 height 15
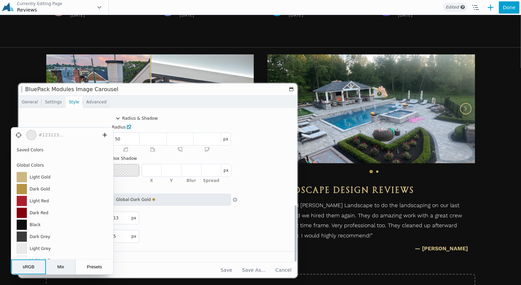
click at [30, 268] on button "sRGB" at bounding box center [28, 267] width 35 height 15
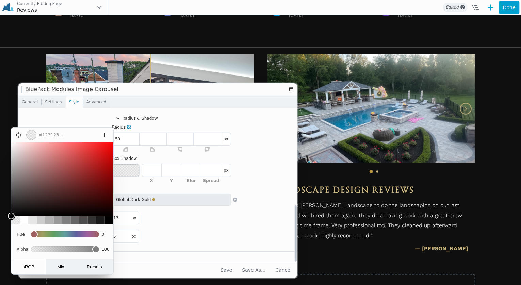
type input "0.42"
type input "rgba(0, 0, 0, 0.42)"
type input "0.47"
type input "rgba(0, 0, 0, 0.47)"
type input "0.45"
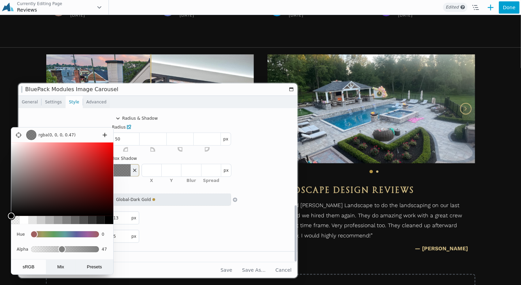
type input "rgba(0, 0, 0, 0.45)"
type input "0.47"
type input "rgba(0, 0, 0, 0.47)"
type input "0.48"
type input "rgba(0, 0, 0, 0.48)"
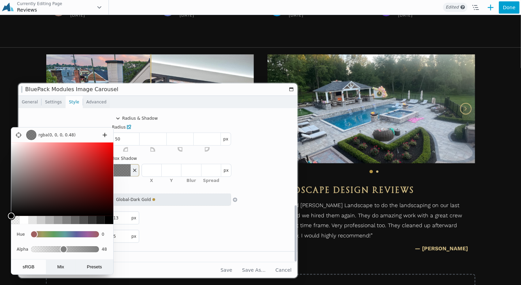
type input "0.49"
type input "rgba(0, 0, 0, 0.49)"
type input "0.5"
type input "rgba(0, 0, 0, 0.5)"
drag, startPoint x: 60, startPoint y: 248, endPoint x: 65, endPoint y: 250, distance: 5.9
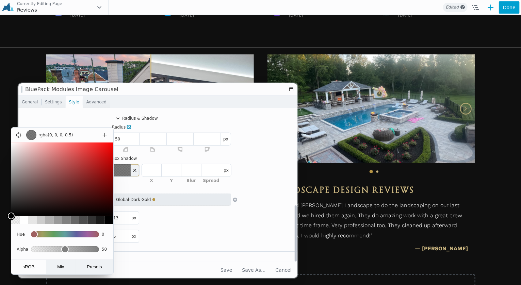
type input "0.5"
click at [65, 250] on input "range" at bounding box center [65, 249] width 68 height 12
click at [114, 171] on dialog "rgba(0, 0, 0, 0.5) 100 90 80 70 60 50 40 30 20 10 0 Hue 0 Alpha 50 sRGB Mix Pre…" at bounding box center [62, 201] width 103 height 148
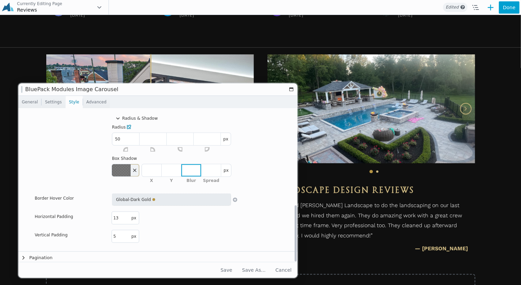
click at [192, 170] on input "number" at bounding box center [190, 170] width 19 height 12
type input "10"
click at [127, 171] on button at bounding box center [121, 170] width 19 height 12
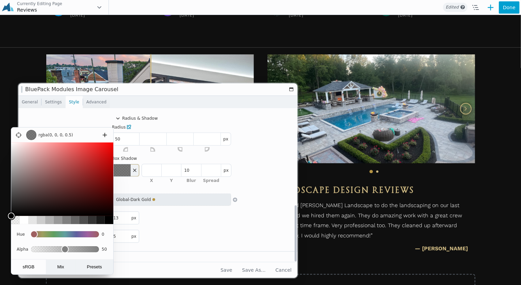
type input "0.32"
type input "rgba(0, 0, 0, 0.32)"
type input "0.32"
click at [53, 250] on input "range" at bounding box center [65, 249] width 68 height 12
click at [114, 175] on dialog "rgba(0, 0, 0, 0.32) 100 90 80 70 60 50 40 30 20 10 0 Hue 0 Alpha 32 sRGB Mix Pr…" at bounding box center [62, 201] width 103 height 148
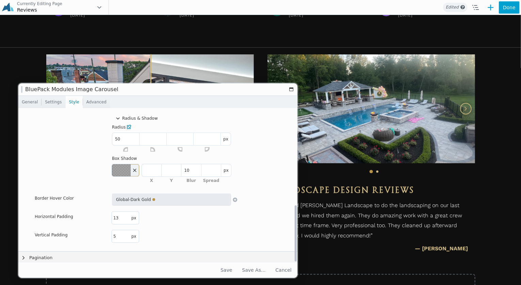
click at [63, 255] on button "Pagination" at bounding box center [160, 258] width 284 height 12
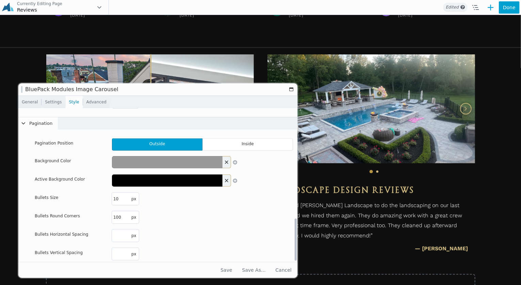
scroll to position [395, 0]
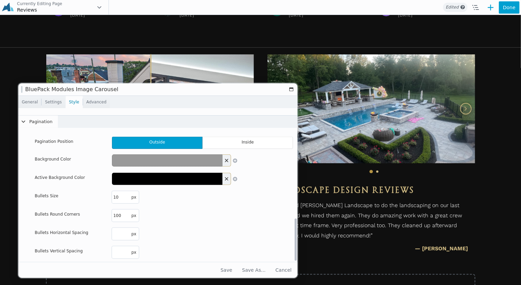
click at [121, 163] on button at bounding box center [167, 160] width 111 height 12
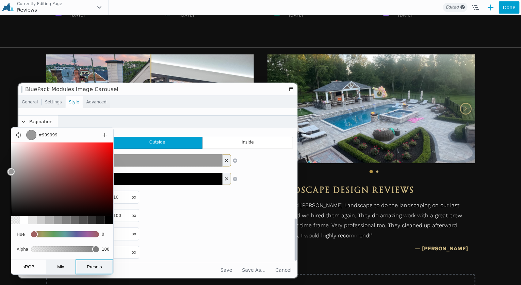
click at [84, 262] on button "Presets" at bounding box center [95, 267] width 38 height 15
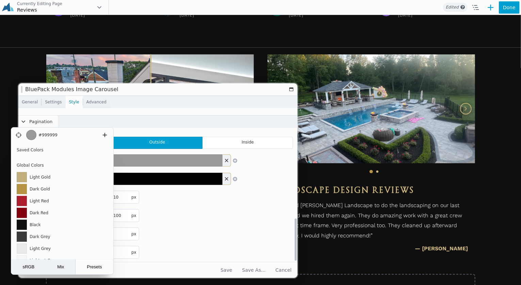
click at [23, 178] on div at bounding box center [22, 177] width 10 height 10
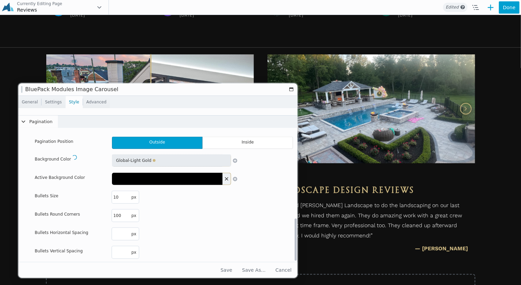
click at [139, 179] on button at bounding box center [167, 179] width 111 height 12
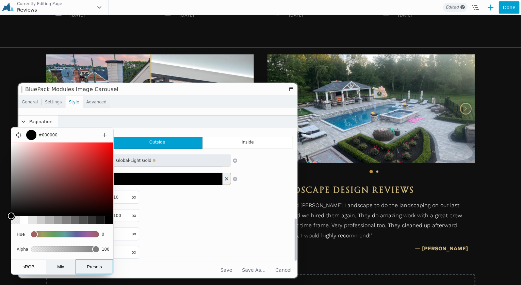
click at [110, 264] on button "Presets" at bounding box center [95, 267] width 38 height 15
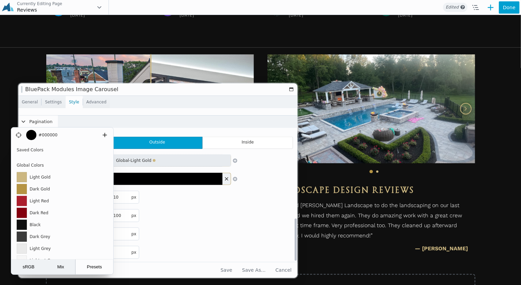
click at [24, 189] on div at bounding box center [22, 189] width 10 height 10
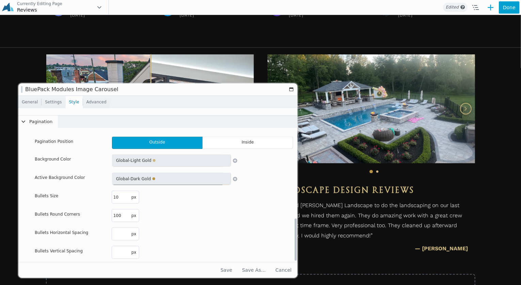
scroll to position [397, 0]
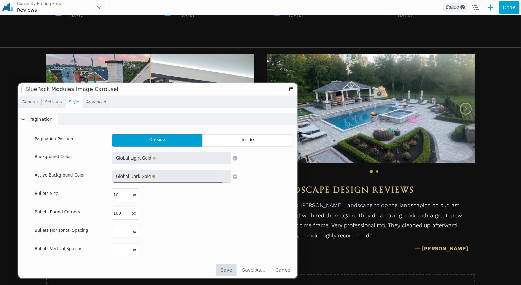
click at [229, 268] on button "Save" at bounding box center [226, 270] width 20 height 12
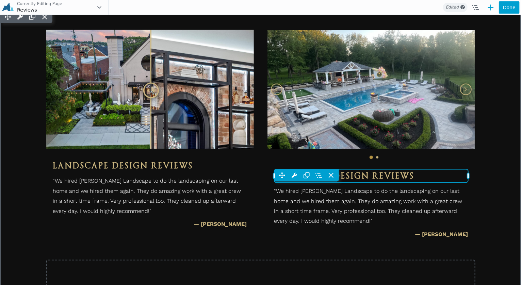
scroll to position [413, 0]
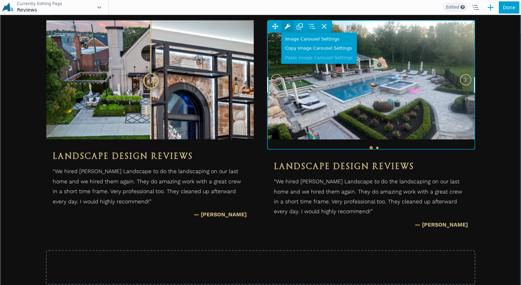
click at [286, 29] on icon at bounding box center [287, 25] width 5 height 5
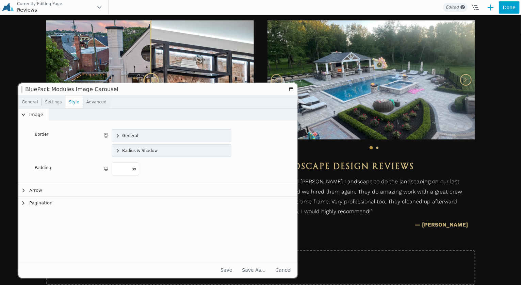
click at [30, 103] on link "General" at bounding box center [29, 102] width 23 height 12
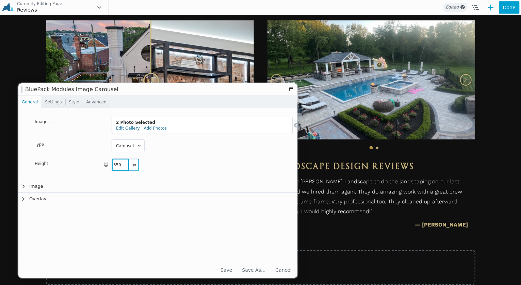
click at [116, 164] on input "350" at bounding box center [120, 165] width 17 height 12
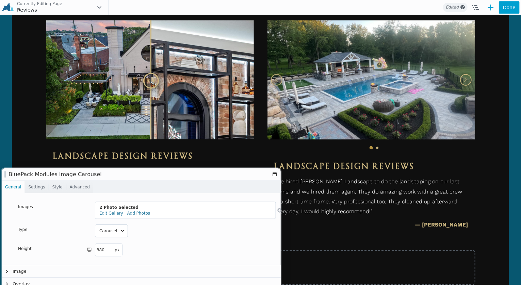
drag, startPoint x: 194, startPoint y: 89, endPoint x: 177, endPoint y: 174, distance: 86.6
click at [177, 174] on h1 "Image Carousel" at bounding box center [139, 174] width 261 height 5
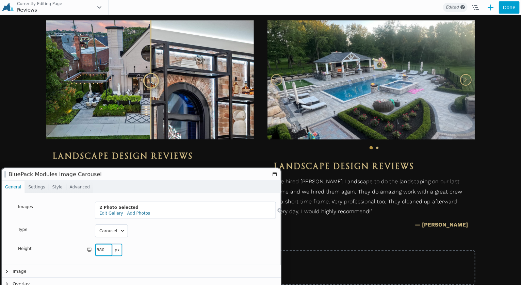
drag, startPoint x: 105, startPoint y: 249, endPoint x: 101, endPoint y: 249, distance: 3.7
click at [101, 249] on input "380" at bounding box center [103, 250] width 17 height 12
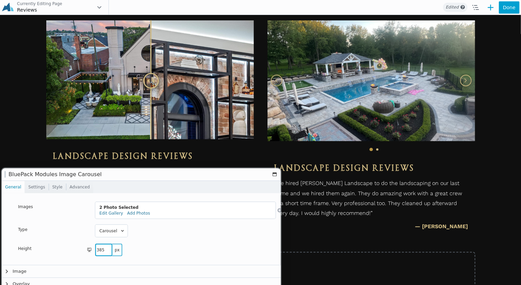
click at [104, 249] on input "385" at bounding box center [103, 250] width 17 height 12
type input "380"
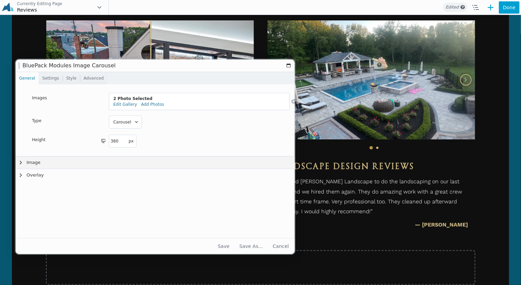
drag, startPoint x: 166, startPoint y: 178, endPoint x: 181, endPoint y: 153, distance: 28.5
click at [181, 66] on div "Image Carousel" at bounding box center [155, 66] width 279 height 12
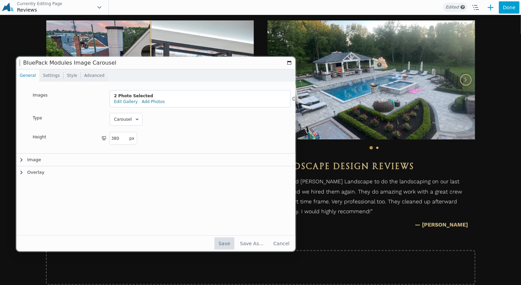
click at [224, 245] on button "Save" at bounding box center [224, 243] width 20 height 12
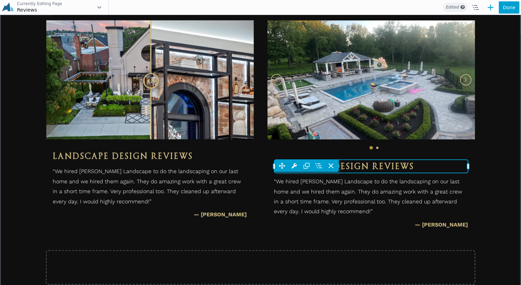
click at [352, 172] on div "Move Up Move Down Heading Settings Copy Heading Settings Paste Heading Settings…" at bounding box center [371, 166] width 194 height 12
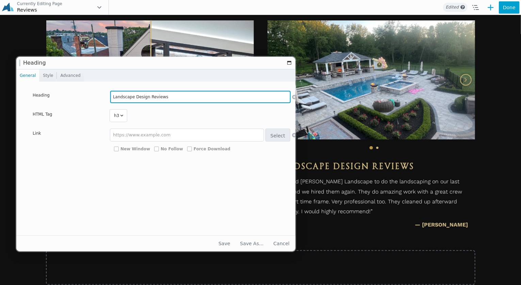
click at [138, 96] on input "Landscape Design Reviews" at bounding box center [200, 97] width 180 height 12
type input "Pool & Spa Installation Reviews"
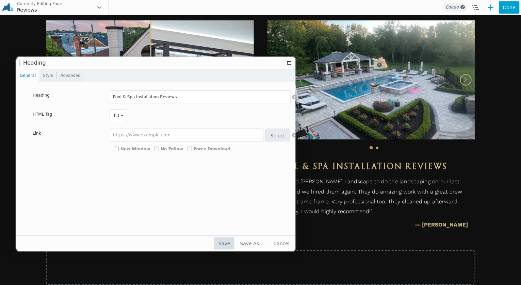
click at [227, 244] on button "Save" at bounding box center [224, 243] width 20 height 12
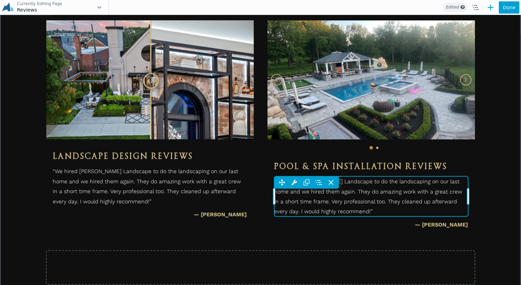
click at [351, 188] on div "Move Up Move Down Text Editor Settings Copy Text Editor Settings Paste Text Edi…" at bounding box center [371, 182] width 194 height 12
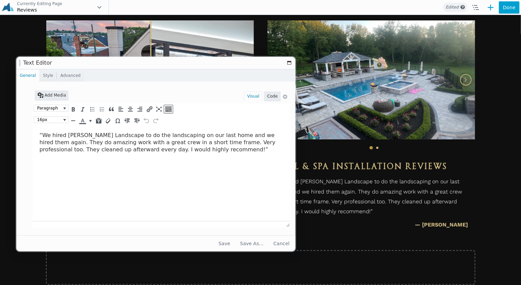
click at [135, 156] on html "“We hired [PERSON_NAME] Landscape to do the landscaping on our last home and we…" at bounding box center [160, 142] width 257 height 32
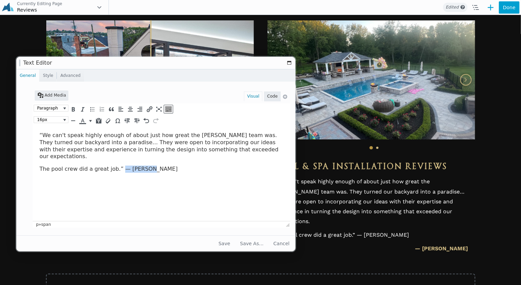
drag, startPoint x: 142, startPoint y: 164, endPoint x: 115, endPoint y: 163, distance: 26.6
click at [115, 165] on p "The pool crew did a great job.” — [PERSON_NAME]" at bounding box center [159, 168] width 240 height 7
click at [230, 243] on button "Save" at bounding box center [224, 243] width 20 height 12
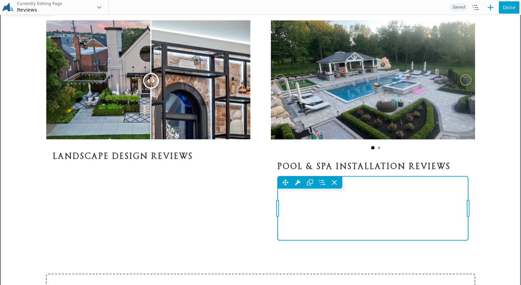
drag, startPoint x: 318, startPoint y: 228, endPoint x: 142, endPoint y: 202, distance: 178.0
click at [318, 228] on div "Move Up Move Down Text Editor Settings Copy Text Editor Settings Paste Text Edi…" at bounding box center [373, 208] width 190 height 64
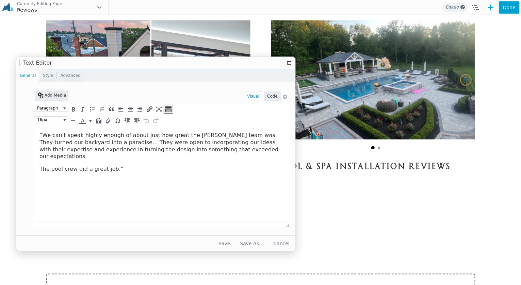
click at [117, 165] on html "“We can't speak highly enough of about just how great the [PERSON_NAME] team wa…" at bounding box center [160, 152] width 257 height 52
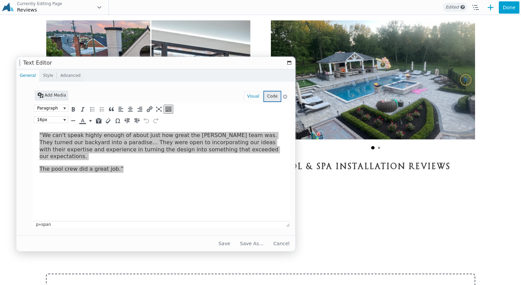
click at [266, 99] on button "Code" at bounding box center [272, 96] width 17 height 10
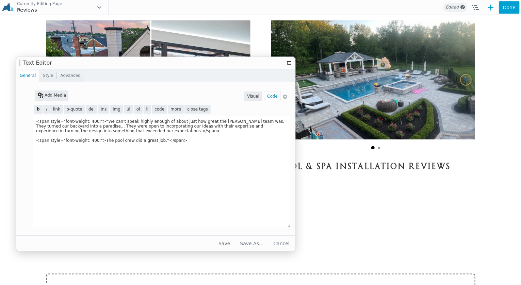
click at [58, 122] on textarea "{FL_EDITOR_CONTENT}" at bounding box center [161, 172] width 257 height 112
drag, startPoint x: 90, startPoint y: 121, endPoint x: 32, endPoint y: 121, distance: 58.5
click at [32, 121] on td "Add Media Visual Code Paragraph 16px p » span b i link b-quote del ins img ul o…" at bounding box center [158, 160] width 272 height 144
drag, startPoint x: 94, startPoint y: 140, endPoint x: 30, endPoint y: 140, distance: 63.9
click at [30, 140] on td "Add Media Visual Code Paragraph 16px p » span b i link b-quote del ins img ul o…" at bounding box center [158, 160] width 272 height 144
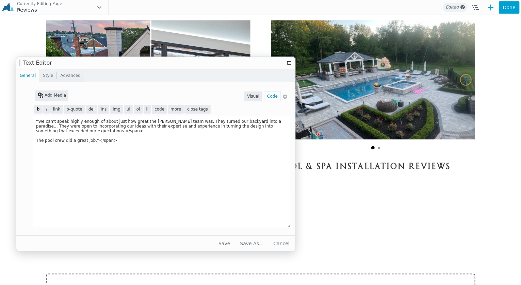
drag, startPoint x: 80, startPoint y: 132, endPoint x: 95, endPoint y: 141, distance: 17.7
click at [61, 133] on textarea "{FL_EDITOR_CONTENT}" at bounding box center [161, 172] width 257 height 112
drag, startPoint x: 107, startPoint y: 140, endPoint x: 91, endPoint y: 140, distance: 16.3
click at [91, 140] on textarea "{FL_EDITOR_CONTENT}" at bounding box center [161, 172] width 257 height 112
type textarea "“We can't speak highly enough of about just how great the [PERSON_NAME] team wa…"
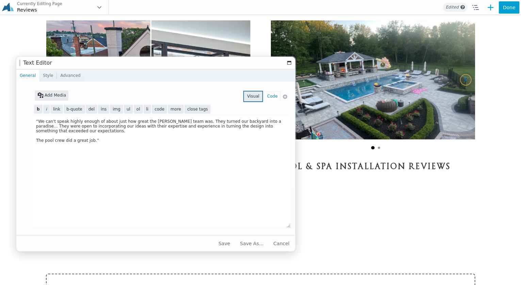
click at [247, 95] on button "Visual" at bounding box center [253, 96] width 18 height 10
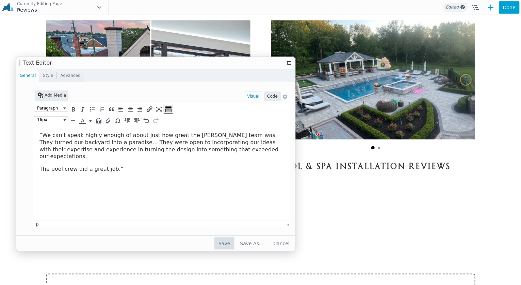
click at [234, 244] on button "Save" at bounding box center [224, 243] width 20 height 12
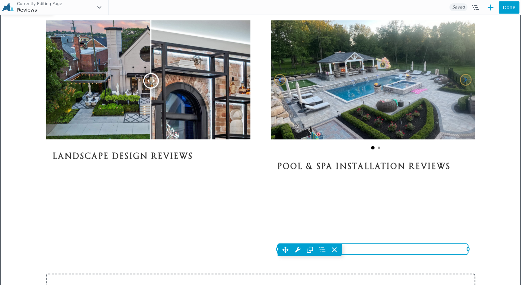
click at [441, 254] on div "Move Up Move Down Text Editor Settings Copy Text Editor Settings Paste Text Edi…" at bounding box center [373, 250] width 190 height 12
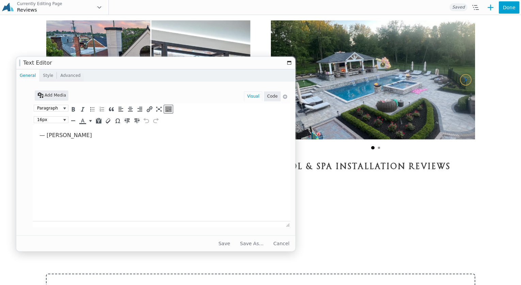
click at [115, 144] on html "— [PERSON_NAME]" at bounding box center [160, 135] width 257 height 18
paste body
drag, startPoint x: 233, startPoint y: 243, endPoint x: 233, endPoint y: 227, distance: 16.3
click at [233, 243] on button "Save" at bounding box center [224, 243] width 20 height 12
click at [123, 144] on html "— [PERSON_NAME]" at bounding box center [160, 135] width 257 height 18
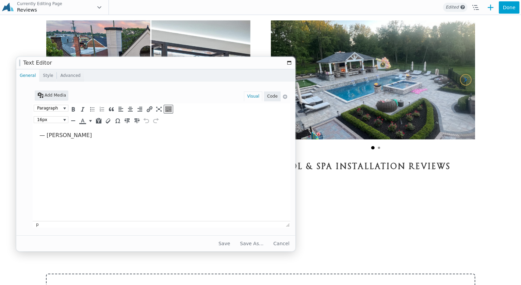
paste body
click at [234, 246] on button "Save" at bounding box center [224, 243] width 20 height 12
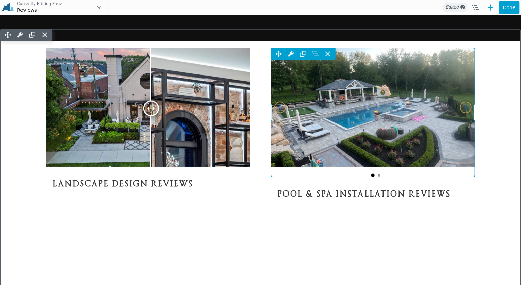
scroll to position [379, 0]
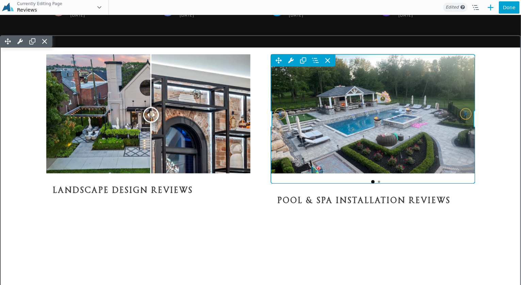
click at [356, 105] on div "Move Up Move Down Image Carousel Settings Copy Image Carousel Settings Paste Im…" at bounding box center [373, 118] width 204 height 129
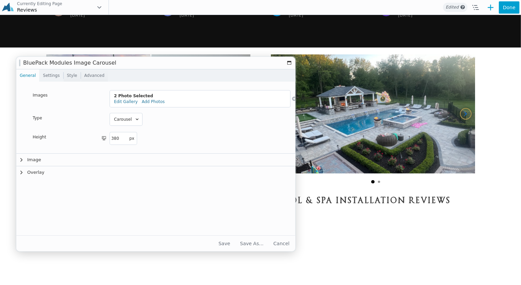
click at [45, 74] on link "Settings" at bounding box center [50, 75] width 23 height 12
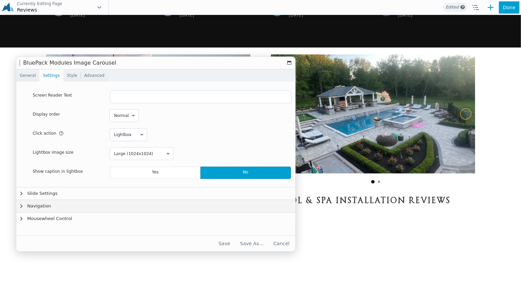
click at [72, 210] on button "Navigation" at bounding box center [158, 206] width 284 height 12
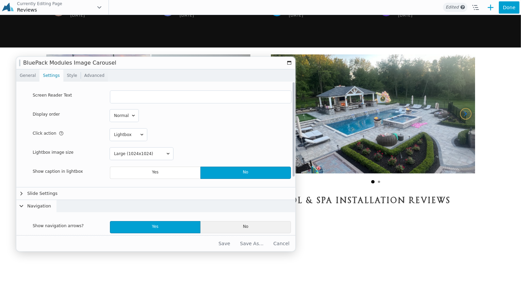
click at [210, 222] on span "No" at bounding box center [245, 227] width 90 height 12
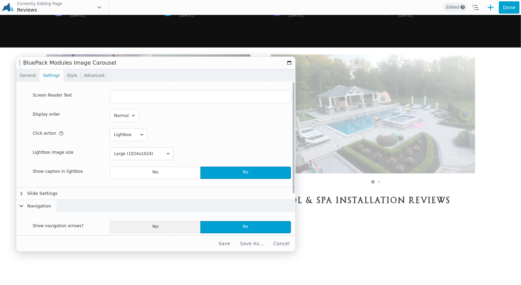
click at [161, 224] on span "Yes" at bounding box center [155, 227] width 90 height 12
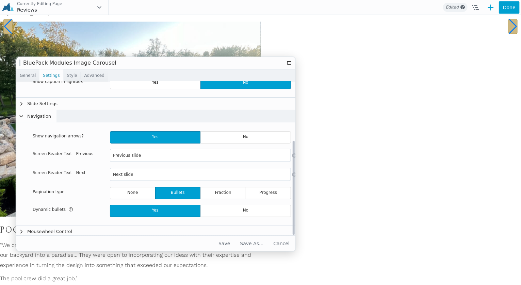
scroll to position [90, 0]
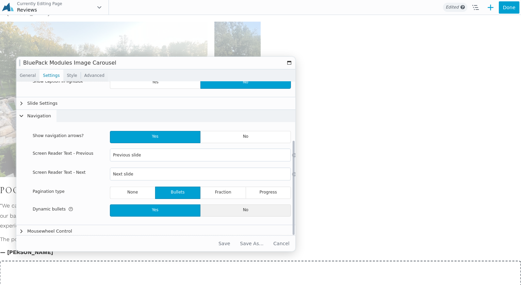
click at [220, 207] on span "No" at bounding box center [245, 210] width 90 height 12
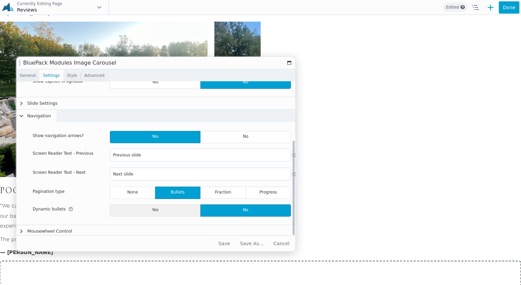
click at [172, 212] on span "Yes" at bounding box center [155, 210] width 90 height 12
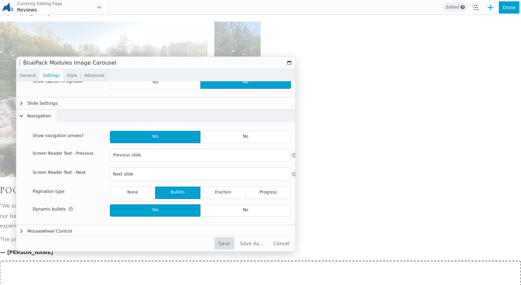
click at [230, 245] on button "Save" at bounding box center [224, 243] width 20 height 12
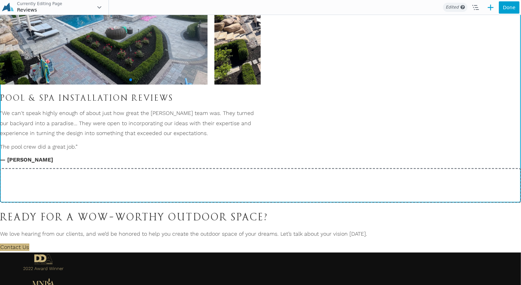
scroll to position [481, 0]
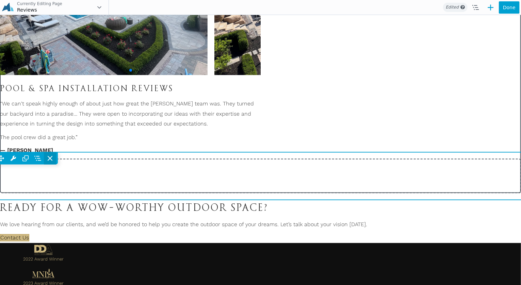
click at [53, 162] on icon at bounding box center [50, 158] width 7 height 7
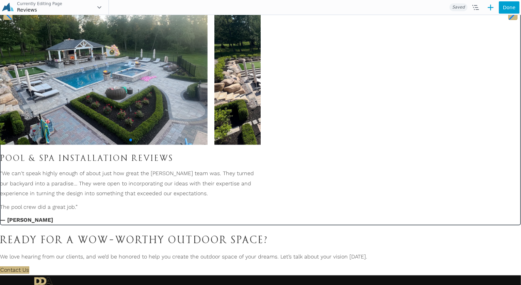
scroll to position [379, 0]
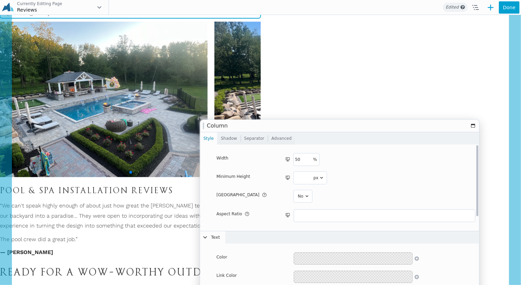
drag, startPoint x: 139, startPoint y: 47, endPoint x: 287, endPoint y: 170, distance: 192.5
click at [317, 128] on h1 "Column" at bounding box center [337, 125] width 261 height 5
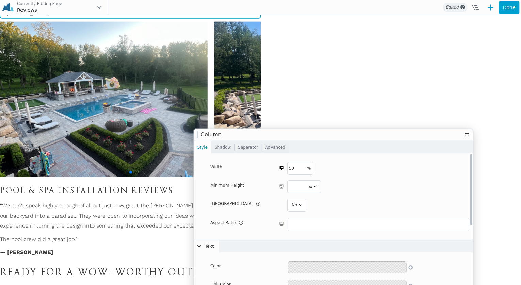
click at [281, 166] on icon at bounding box center [282, 166] width 7 height 9
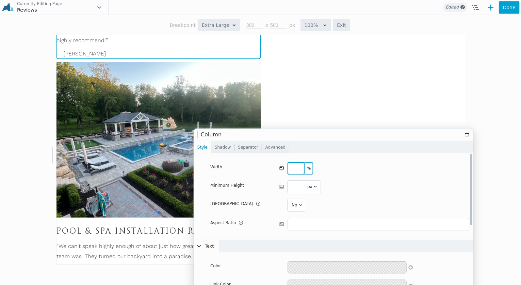
select select "large"
type input "1200"
type input "673"
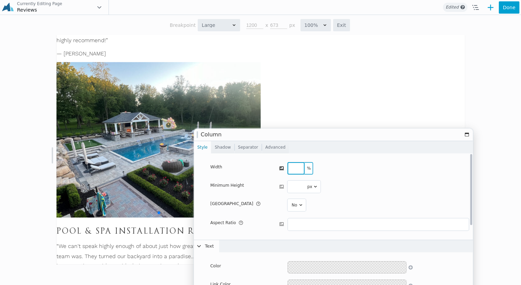
scroll to position [365, 0]
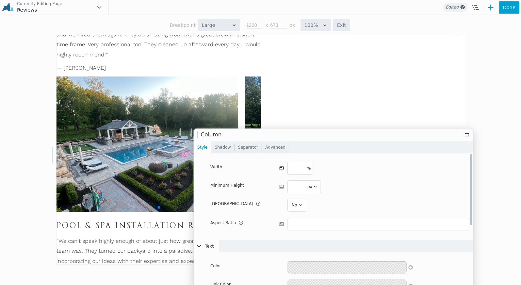
click at [281, 169] on icon at bounding box center [282, 166] width 7 height 9
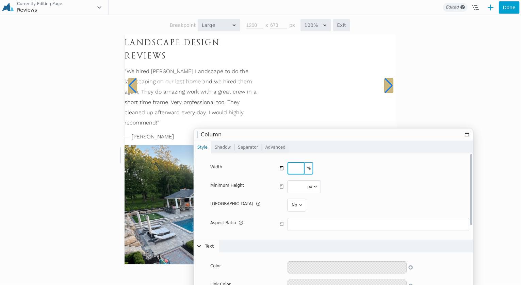
select select "medium"
type input "800"
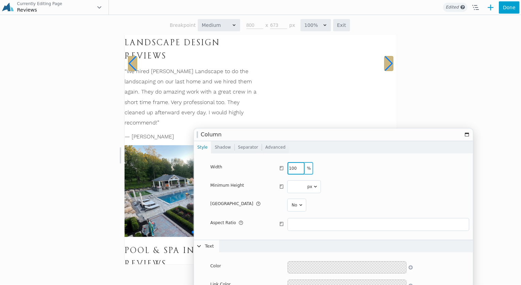
type input "100"
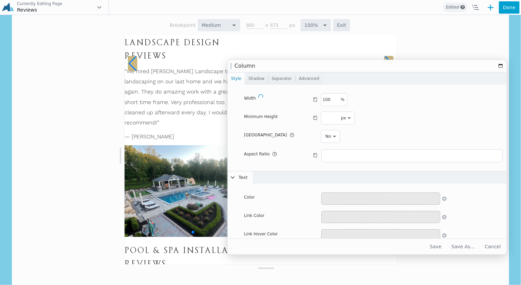
drag, startPoint x: 421, startPoint y: 52, endPoint x: 416, endPoint y: 66, distance: 14.8
click at [416, 66] on h1 "Column" at bounding box center [364, 66] width 261 height 5
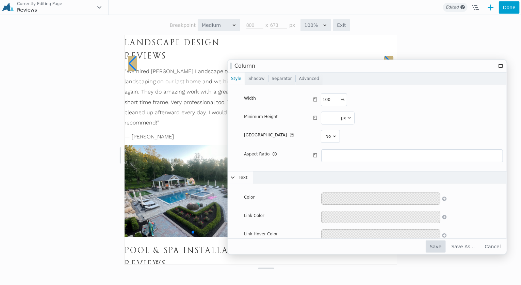
click at [443, 247] on button "Save" at bounding box center [435, 246] width 20 height 12
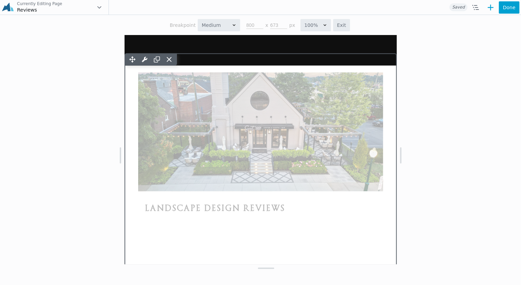
scroll to position [535, 0]
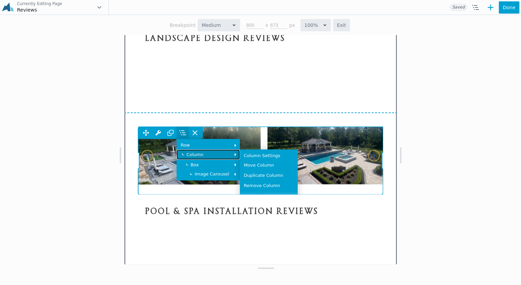
click at [235, 156] on span "Column" at bounding box center [207, 154] width 55 height 4
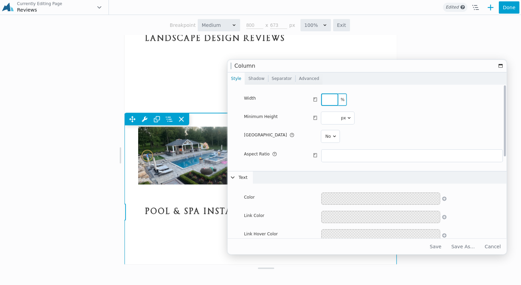
click at [330, 100] on input "number" at bounding box center [329, 100] width 17 height 12
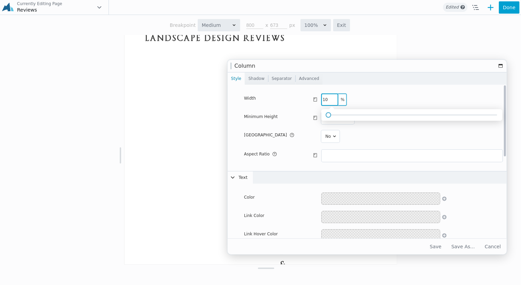
type input "100"
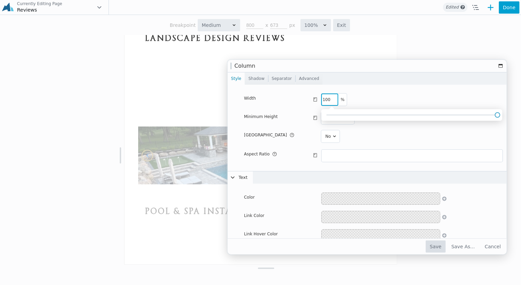
click at [445, 245] on button "Save" at bounding box center [435, 246] width 20 height 12
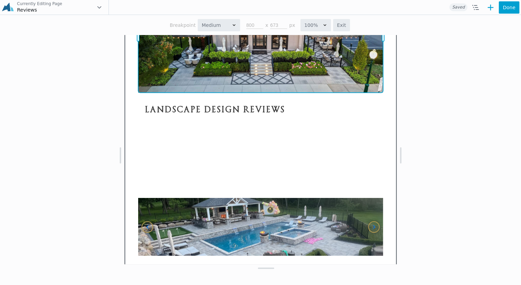
scroll to position [365, 0]
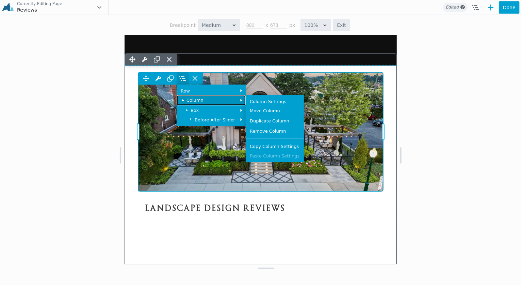
click at [185, 102] on span "Column" at bounding box center [210, 100] width 61 height 4
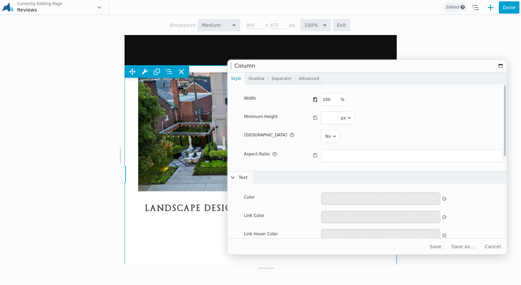
click at [314, 98] on icon at bounding box center [316, 98] width 7 height 9
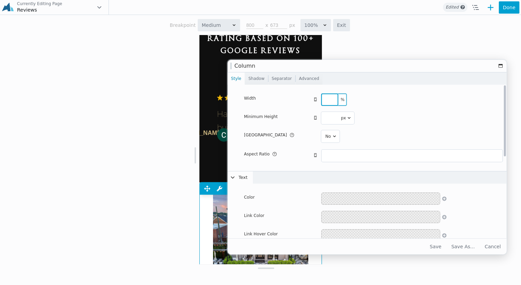
select select "responsive"
type input "360"
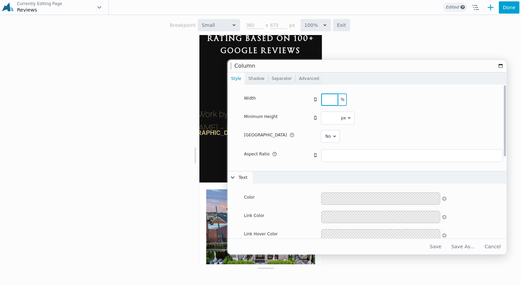
scroll to position [470, 0]
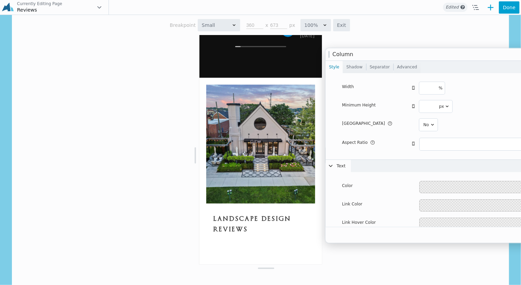
drag, startPoint x: 339, startPoint y: 66, endPoint x: 437, endPoint y: 55, distance: 98.6
click at [437, 55] on h1 "Column" at bounding box center [462, 54] width 261 height 5
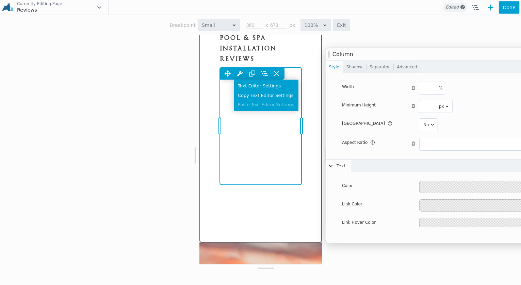
scroll to position [878, 0]
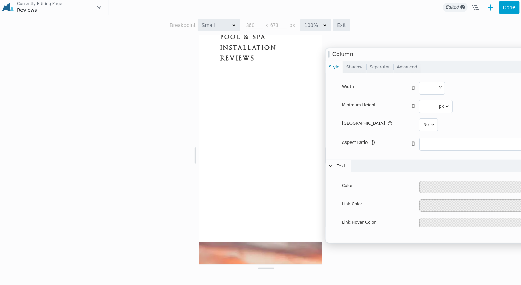
drag, startPoint x: 425, startPoint y: 56, endPoint x: 438, endPoint y: 186, distance: 131.2
click at [353, 52] on h1 "Column" at bounding box center [462, 54] width 261 height 5
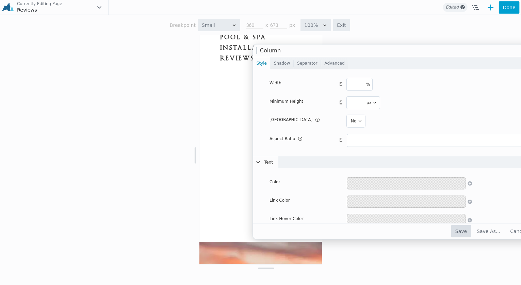
click at [471, 234] on button "Save" at bounding box center [461, 231] width 20 height 12
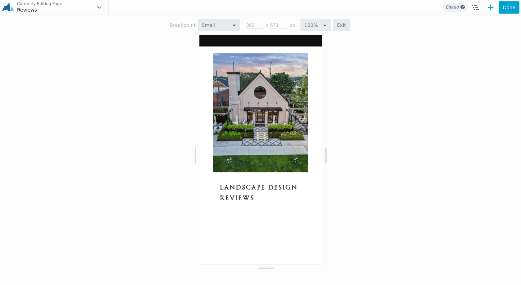
scroll to position [402, 0]
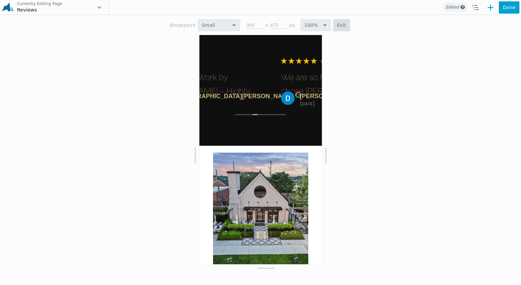
drag, startPoint x: 337, startPoint y: 28, endPoint x: 337, endPoint y: 13, distance: 15.3
click at [337, 28] on button "Exit" at bounding box center [341, 25] width 17 height 12
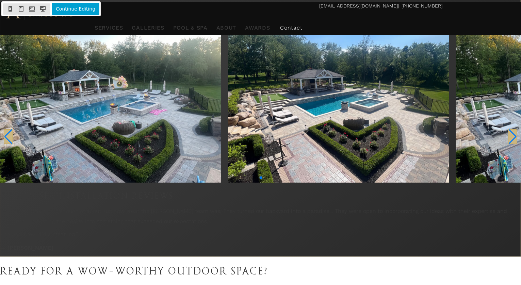
scroll to position [374, 0]
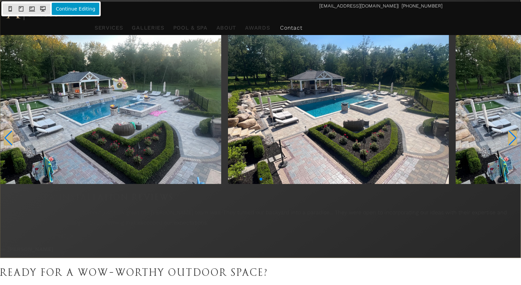
click at [76, 11] on button "Continue Editing" at bounding box center [76, 9] width 48 height 12
click at [221, 130] on img "Slide 1" at bounding box center [110, 100] width 221 height 165
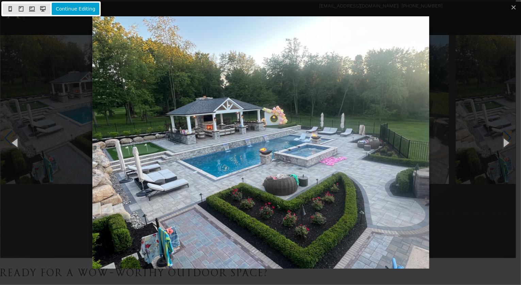
click at [463, 130] on div "Loading..." at bounding box center [260, 142] width 521 height 285
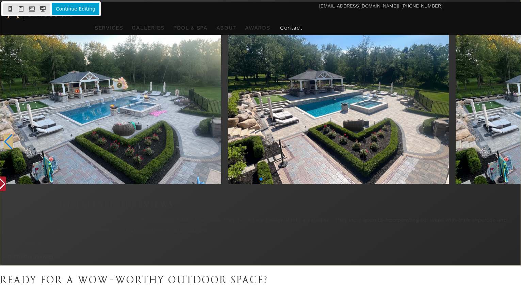
click at [6, 177] on button "Next slide" at bounding box center [1, 184] width 9 height 15
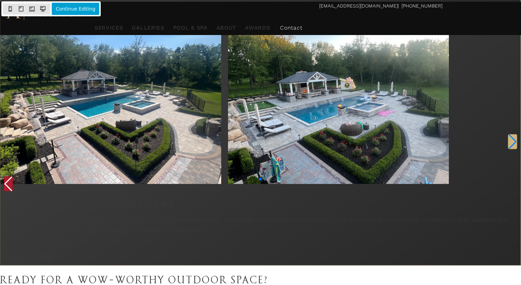
click at [4, 186] on icon "Previous slide" at bounding box center [4, 186] width 0 height 0
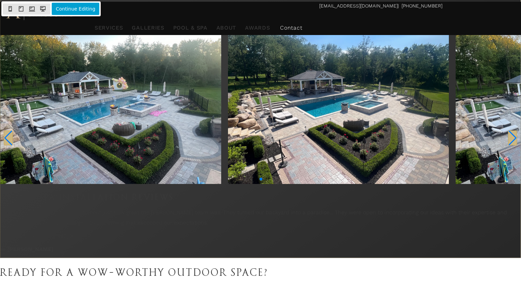
drag, startPoint x: 145, startPoint y: 125, endPoint x: 97, endPoint y: 128, distance: 47.4
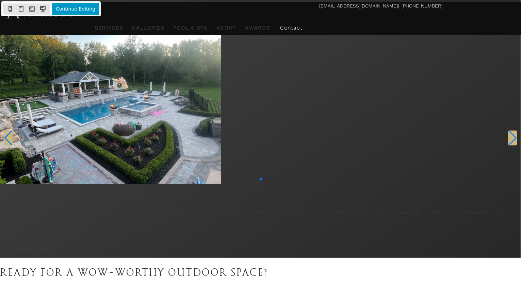
drag, startPoint x: 97, startPoint y: 85, endPoint x: 80, endPoint y: 7, distance: 79.7
click at [80, 7] on button "Continue Editing" at bounding box center [76, 9] width 48 height 12
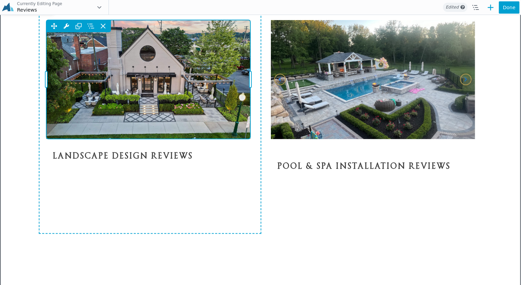
scroll to position [402, 0]
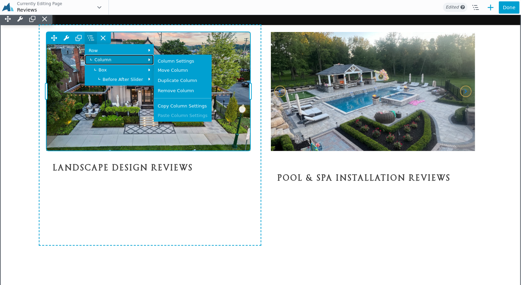
click at [100, 62] on span "Column" at bounding box center [119, 59] width 61 height 4
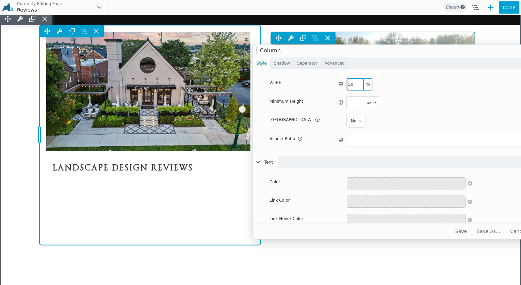
drag, startPoint x: 335, startPoint y: 55, endPoint x: 353, endPoint y: 88, distance: 37.0
click at [332, 64] on link "Advanced" at bounding box center [334, 63] width 27 height 12
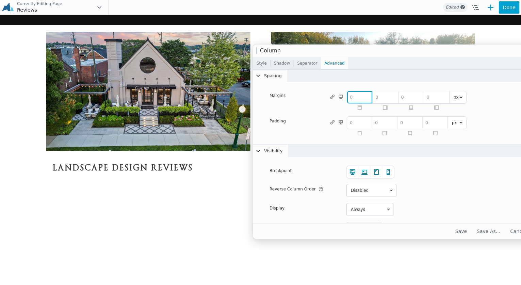
click at [357, 98] on input "number" at bounding box center [359, 97] width 25 height 12
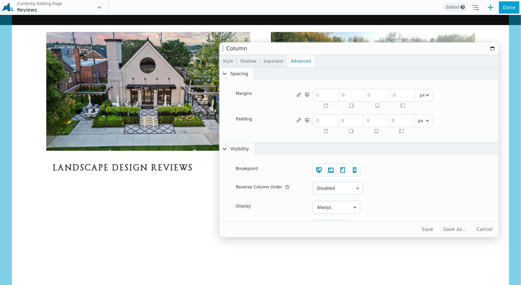
drag, startPoint x: 395, startPoint y: 53, endPoint x: 361, endPoint y: 51, distance: 33.7
click at [361, 51] on div "Column" at bounding box center [358, 49] width 279 height 12
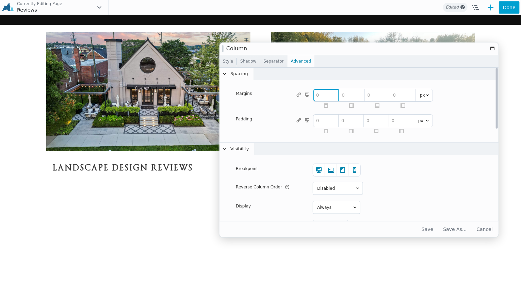
click at [319, 94] on input "number" at bounding box center [325, 95] width 25 height 12
click at [359, 97] on input "number" at bounding box center [351, 95] width 25 height 12
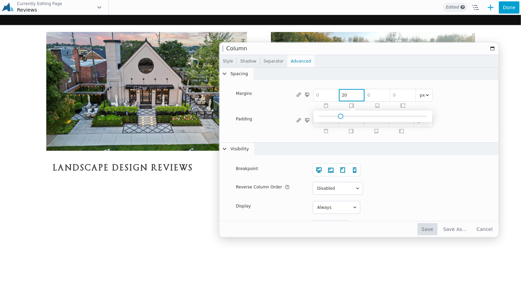
type input "20"
click at [433, 227] on button "Save" at bounding box center [427, 229] width 20 height 12
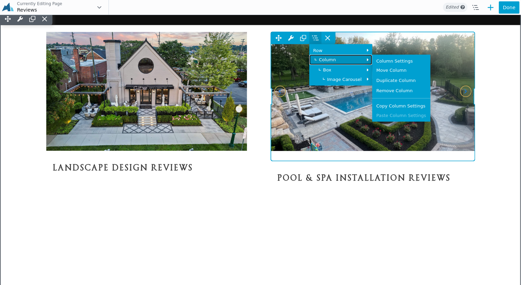
click at [317, 65] on link "Column" at bounding box center [340, 59] width 63 height 10
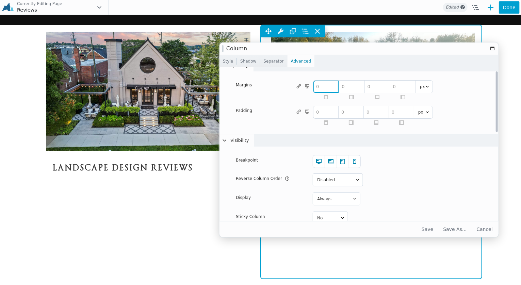
scroll to position [0, 0]
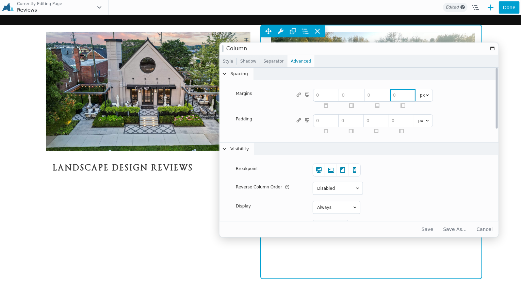
click at [398, 96] on input "number" at bounding box center [402, 95] width 25 height 12
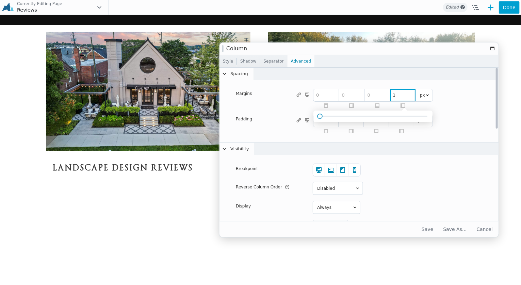
type input "10"
click at [434, 227] on button "Save" at bounding box center [427, 229] width 20 height 12
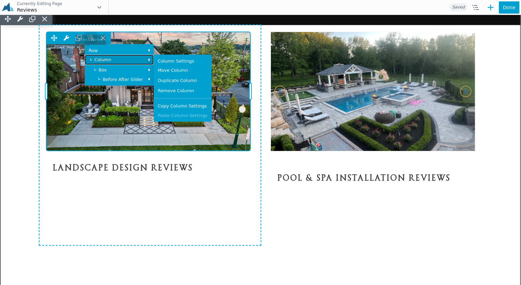
click at [98, 62] on span "Column" at bounding box center [119, 59] width 61 height 4
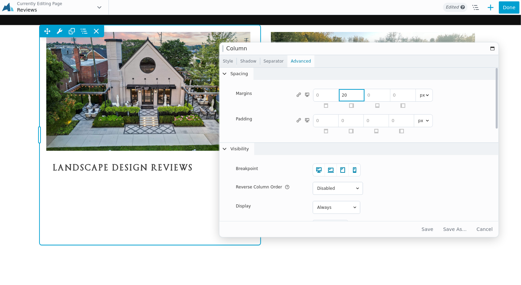
click at [341, 95] on input "20" at bounding box center [351, 95] width 25 height 12
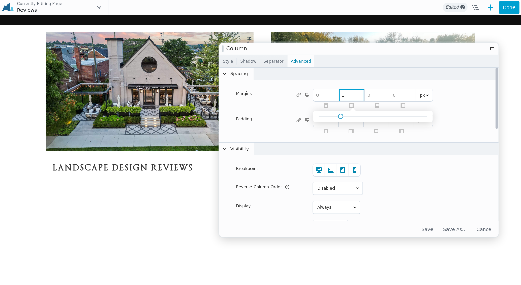
type input "10"
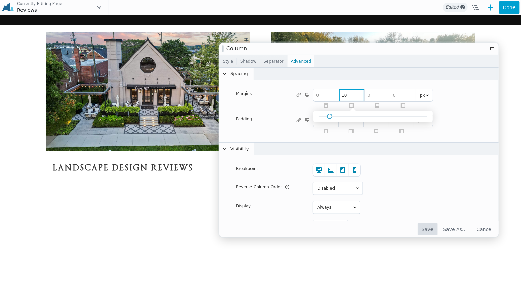
click at [436, 231] on button "Save" at bounding box center [427, 229] width 20 height 12
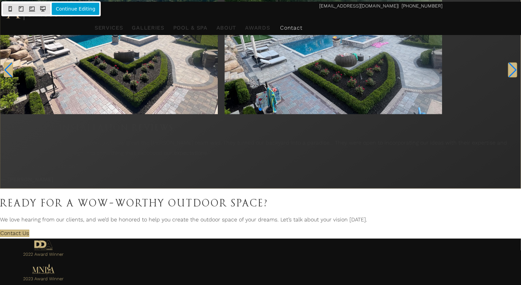
scroll to position [442, 0]
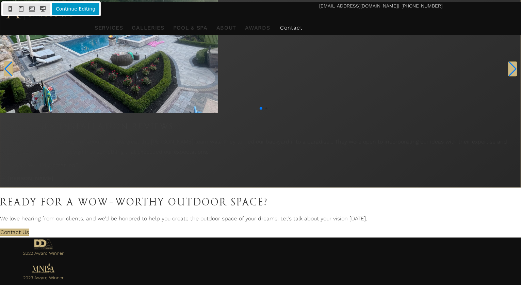
click at [80, 9] on button "Continue Editing" at bounding box center [76, 9] width 48 height 12
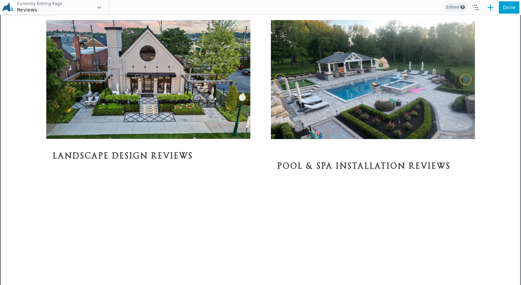
scroll to position [402, 0]
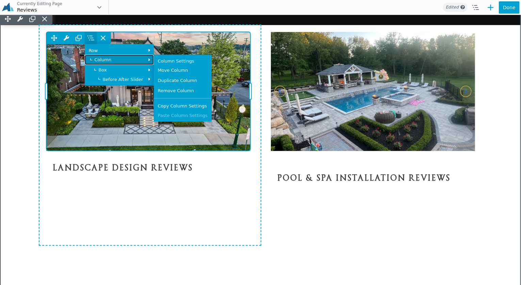
click at [97, 62] on span "Column" at bounding box center [119, 59] width 61 height 4
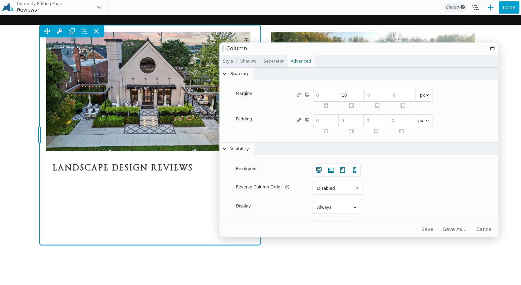
click at [225, 61] on link "Style" at bounding box center [227, 61] width 17 height 12
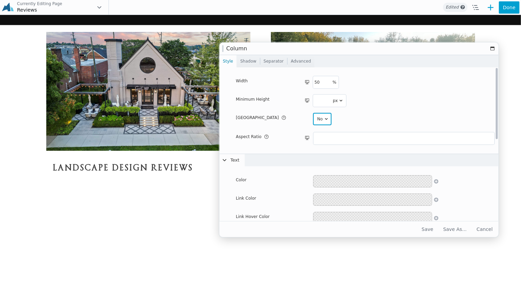
click at [320, 124] on select "No Yes" at bounding box center [322, 119] width 18 height 12
select select "yes"
click at [313, 113] on select "No Yes" at bounding box center [322, 119] width 18 height 12
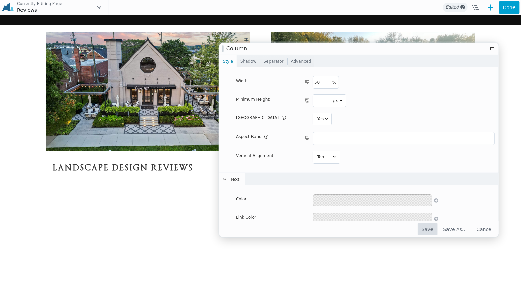
click at [437, 230] on button "Save" at bounding box center [427, 229] width 20 height 12
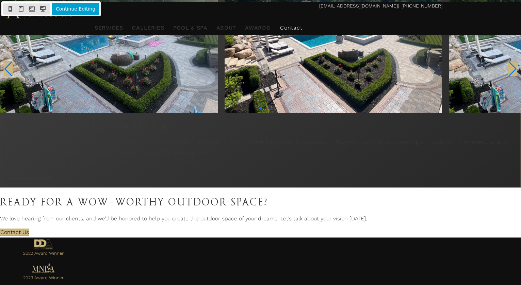
scroll to position [408, 0]
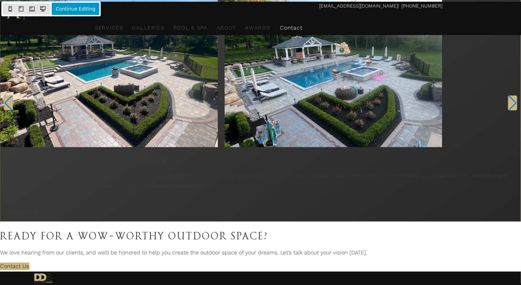
click at [71, 10] on button "Continue Editing" at bounding box center [76, 9] width 48 height 12
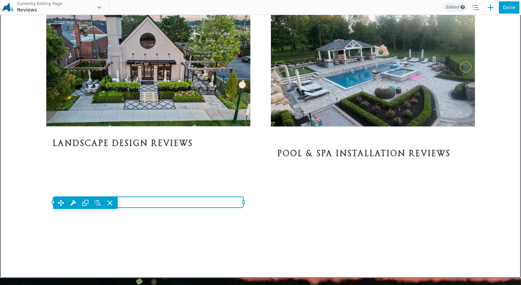
scroll to position [436, 0]
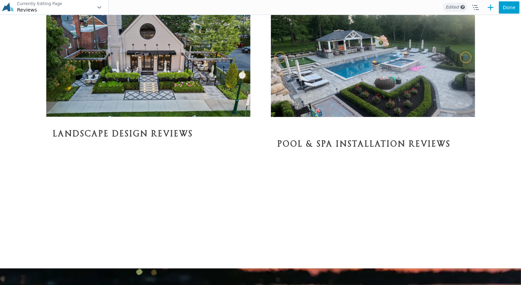
click at [39, 12] on div "Reviews" at bounding box center [53, 9] width 73 height 7
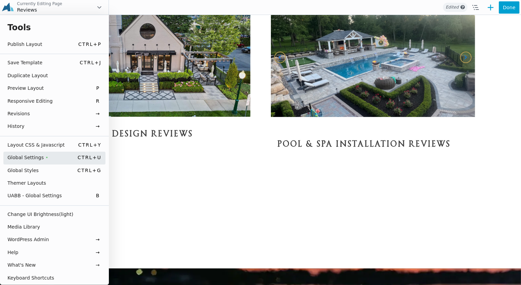
click at [38, 152] on button "Global Settings • Ctrl+u" at bounding box center [54, 158] width 102 height 13
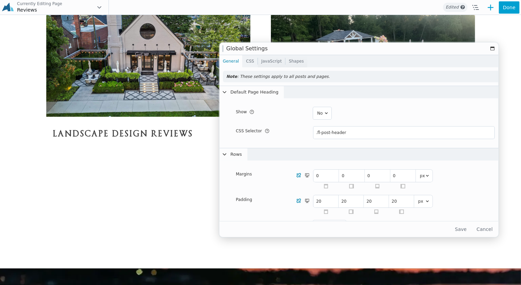
click at [244, 65] on link "CSS" at bounding box center [250, 61] width 15 height 12
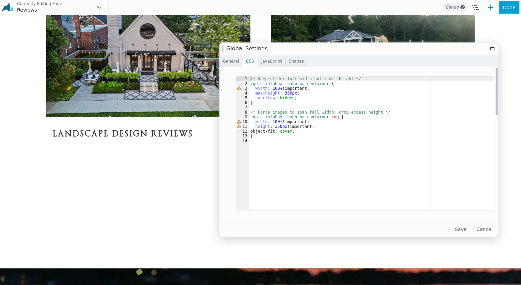
type textarea "/* Keep slider full width but limit height */"
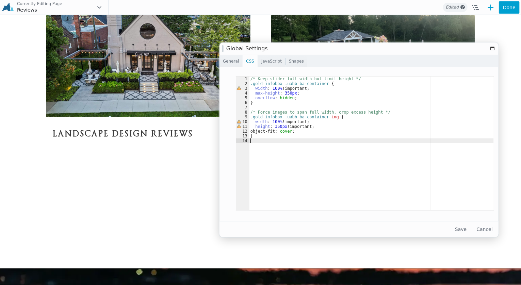
click at [268, 147] on div "/* Keep slider full width but limit height */ .gold-infobox .uabb-ba-container …" at bounding box center [371, 148] width 245 height 143
paste textarea "}"
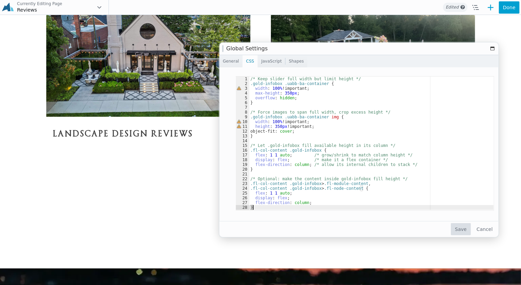
type textarea "}"
click at [463, 228] on button "Save" at bounding box center [461, 229] width 20 height 12
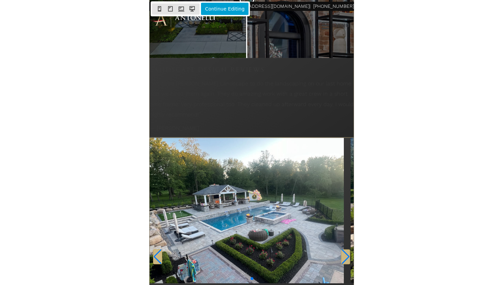
scroll to position [306, 0]
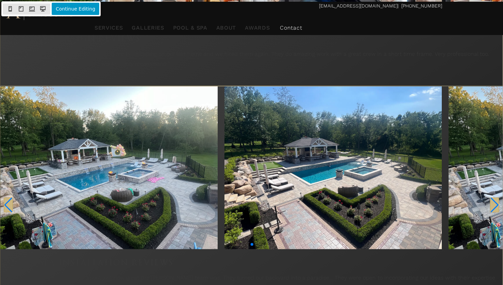
click at [77, 7] on button "Continue Editing" at bounding box center [76, 9] width 48 height 12
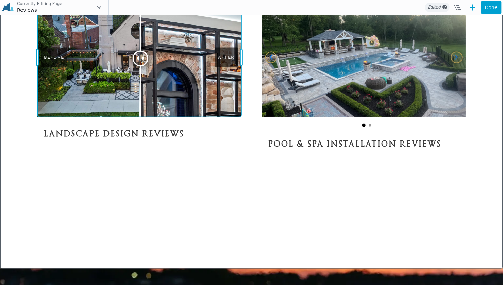
scroll to position [300, 0]
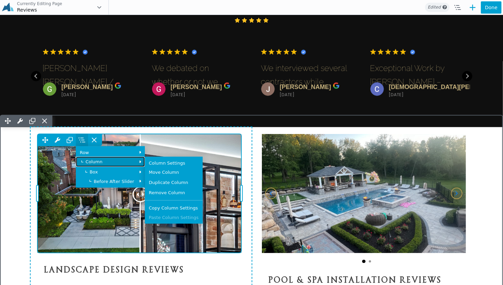
drag, startPoint x: 88, startPoint y: 179, endPoint x: 331, endPoint y: 106, distance: 253.8
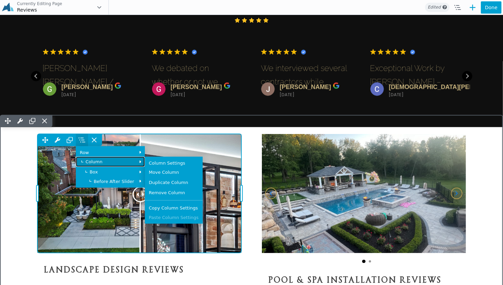
click at [88, 164] on span "Column" at bounding box center [110, 161] width 61 height 4
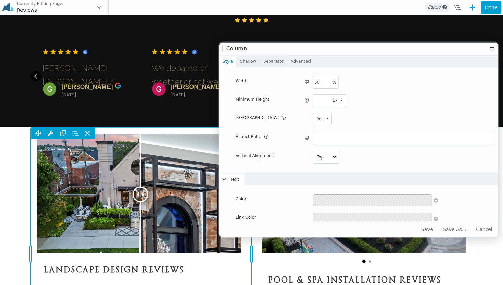
click at [298, 64] on link "Advanced" at bounding box center [300, 61] width 27 height 12
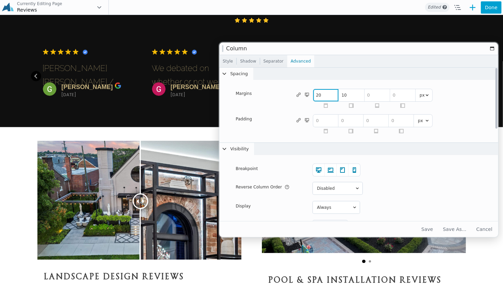
type input "20"
click at [375, 97] on input "number" at bounding box center [377, 95] width 25 height 12
type input "20"
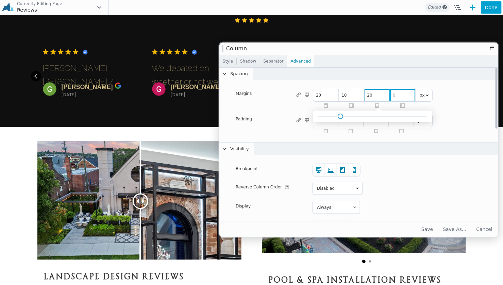
click at [392, 95] on input "number" at bounding box center [402, 95] width 25 height 12
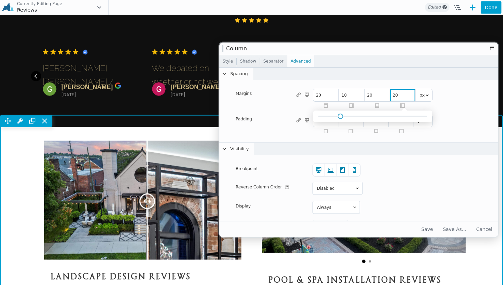
scroll to position [368, 0]
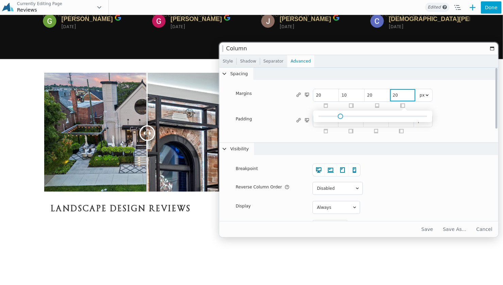
drag, startPoint x: 399, startPoint y: 97, endPoint x: 387, endPoint y: 97, distance: 12.6
click at [387, 97] on div "20 10 20 20 px %" at bounding box center [372, 95] width 119 height 12
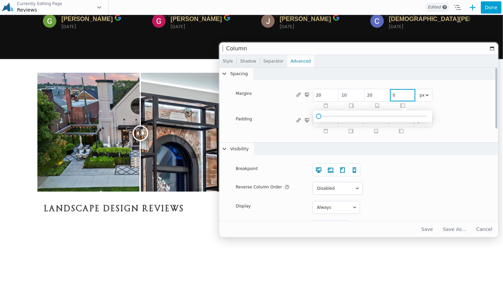
type input "0"
drag, startPoint x: 327, startPoint y: 98, endPoint x: 316, endPoint y: 98, distance: 10.9
click at [316, 98] on input "20" at bounding box center [325, 95] width 25 height 12
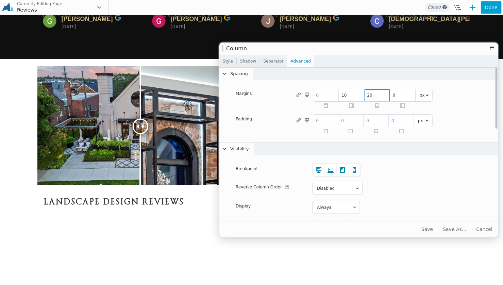
click at [377, 96] on input "20" at bounding box center [377, 95] width 25 height 12
type input "2"
click at [308, 95] on icon at bounding box center [307, 93] width 7 height 9
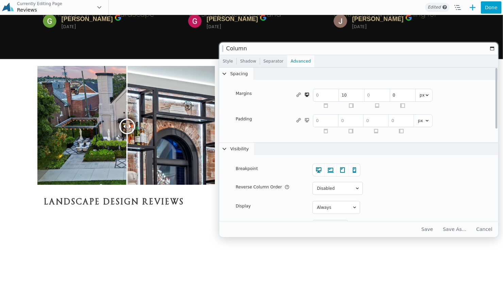
select select "large"
type input "1200"
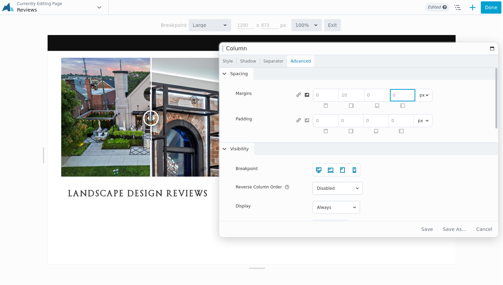
scroll to position [365, 0]
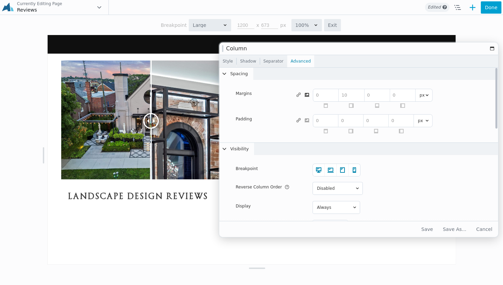
click at [306, 96] on icon at bounding box center [307, 93] width 7 height 9
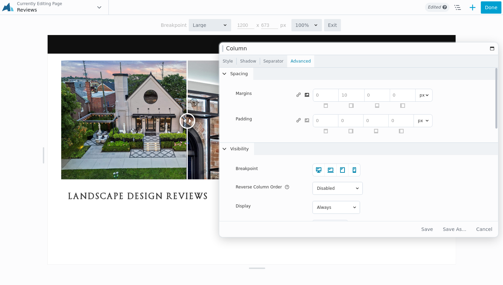
select select "medium"
type input "800"
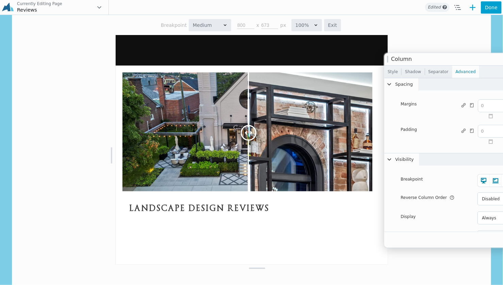
scroll to position [0, 48]
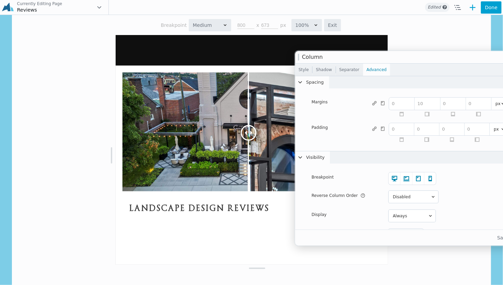
drag, startPoint x: 307, startPoint y: 51, endPoint x: 361, endPoint y: 60, distance: 54.1
click at [360, 58] on div "Column" at bounding box center [434, 57] width 279 height 12
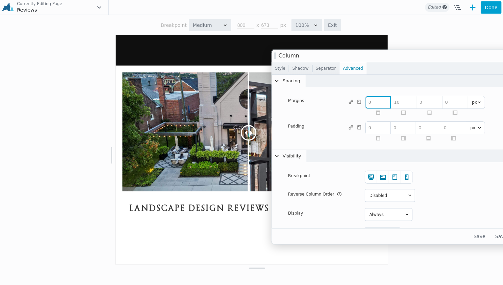
click at [387, 104] on input "number" at bounding box center [378, 102] width 25 height 12
click at [400, 100] on input "number" at bounding box center [403, 102] width 25 height 12
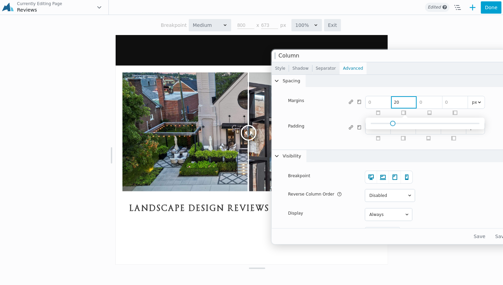
type input "20"
click at [429, 102] on input "number" at bounding box center [429, 102] width 25 height 12
type input "20"
click at [451, 102] on input "number" at bounding box center [454, 102] width 25 height 12
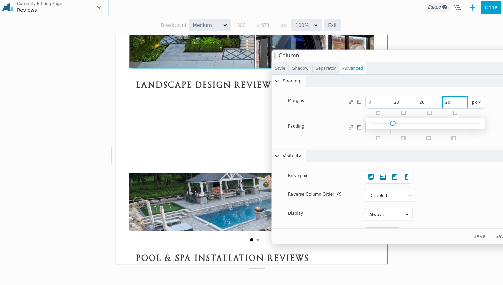
scroll to position [501, 0]
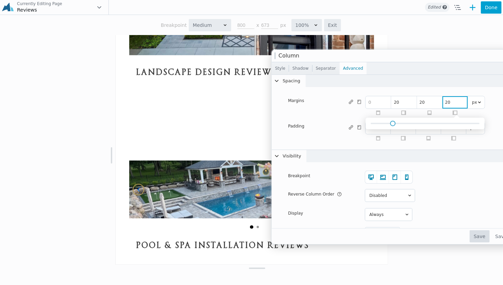
type input "20"
click at [483, 236] on button "Save" at bounding box center [480, 236] width 20 height 12
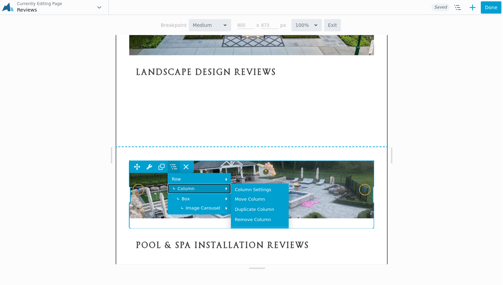
click at [179, 191] on span "Column" at bounding box center [198, 188] width 55 height 4
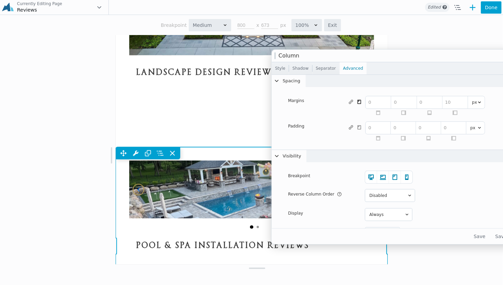
scroll to position [0, 12]
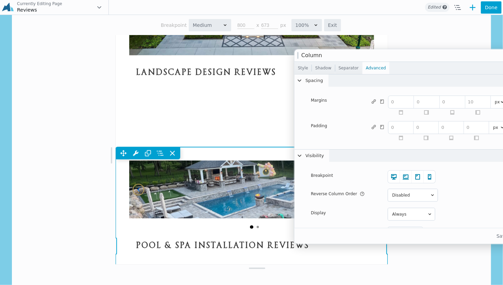
drag, startPoint x: 423, startPoint y: 58, endPoint x: 427, endPoint y: 66, distance: 8.8
click at [421, 58] on div "Column" at bounding box center [434, 55] width 279 height 12
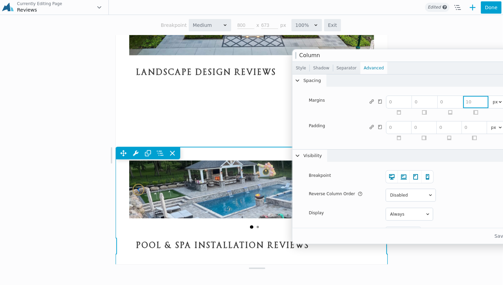
click at [472, 105] on input "number" at bounding box center [475, 102] width 25 height 12
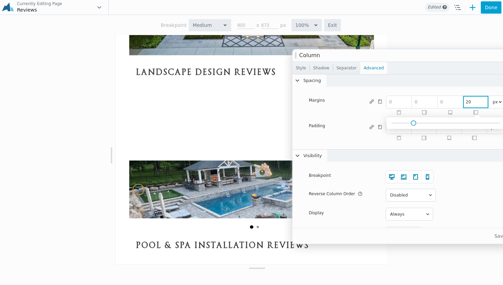
type input "20"
click at [427, 101] on input "number" at bounding box center [424, 102] width 25 height 12
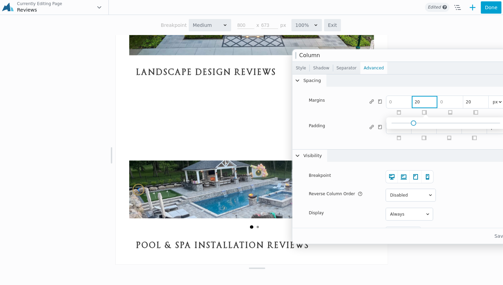
type input "20"
click at [450, 101] on input "number" at bounding box center [450, 102] width 25 height 12
type input "20"
click at [395, 103] on input "number" at bounding box center [398, 102] width 25 height 12
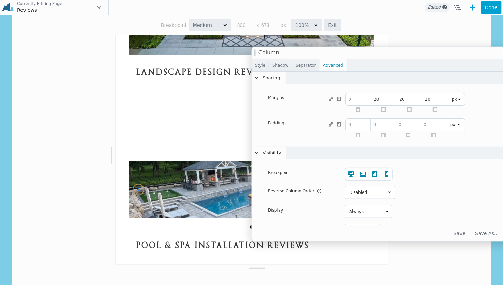
drag, startPoint x: 412, startPoint y: 58, endPoint x: 371, endPoint y: 55, distance: 40.9
click at [371, 55] on div "Column" at bounding box center [391, 53] width 279 height 12
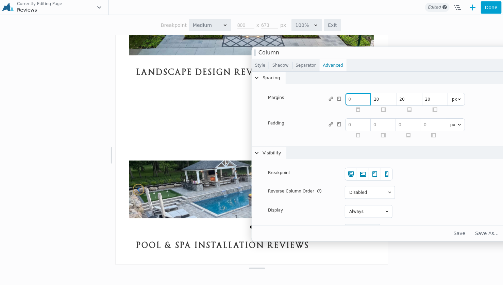
click at [365, 94] on input "number" at bounding box center [358, 99] width 25 height 12
type input "20"
click at [464, 235] on button "Save" at bounding box center [459, 233] width 19 height 12
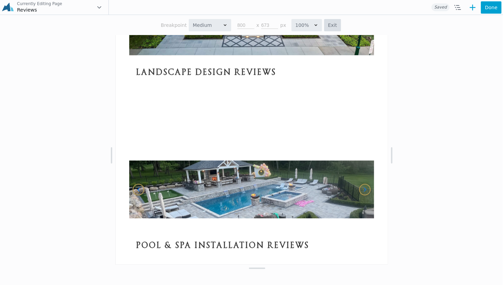
drag, startPoint x: 327, startPoint y: 28, endPoint x: 327, endPoint y: 124, distance: 95.9
click at [327, 28] on button "Exit" at bounding box center [332, 25] width 17 height 12
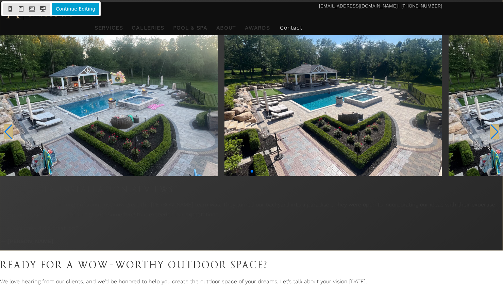
scroll to position [408, 0]
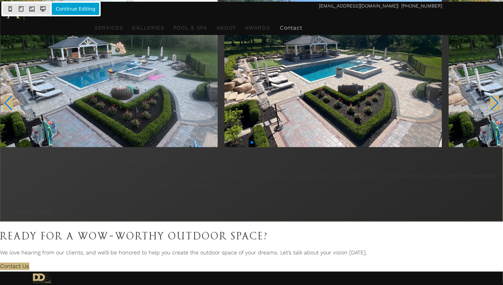
click at [33, 8] on icon at bounding box center [32, 8] width 7 height 11
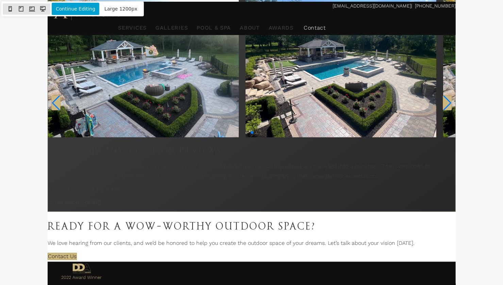
click at [22, 8] on icon at bounding box center [21, 8] width 7 height 11
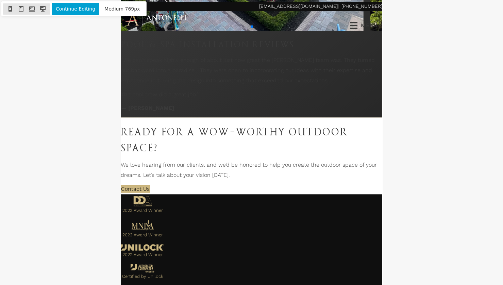
scroll to position [646, 0]
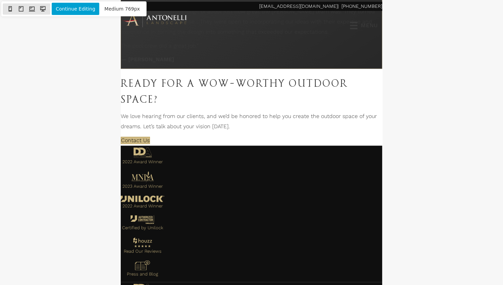
click at [7, 10] on icon at bounding box center [10, 8] width 7 height 11
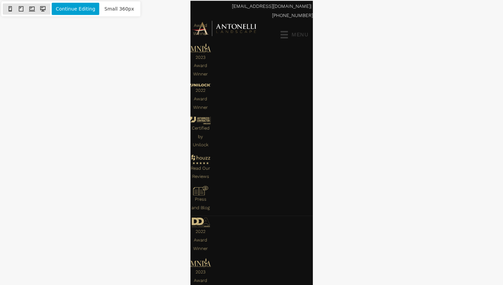
scroll to position [904, 0]
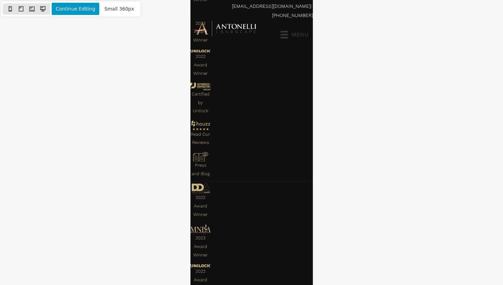
drag, startPoint x: 221, startPoint y: 98, endPoint x: 76, endPoint y: 12, distance: 168.9
click at [76, 12] on button "Continue Editing" at bounding box center [76, 9] width 48 height 12
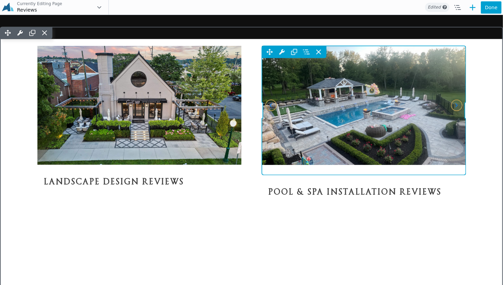
scroll to position [387, 0]
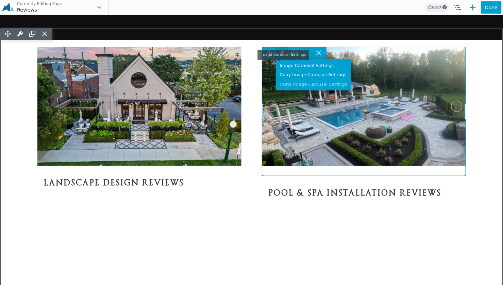
click at [279, 55] on icon at bounding box center [281, 52] width 5 height 5
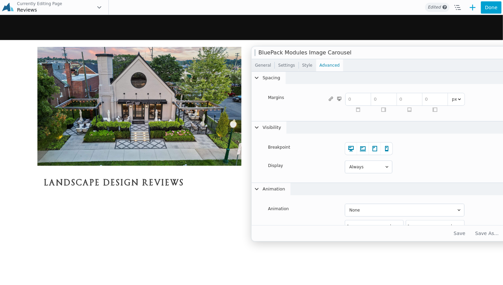
scroll to position [0, 0]
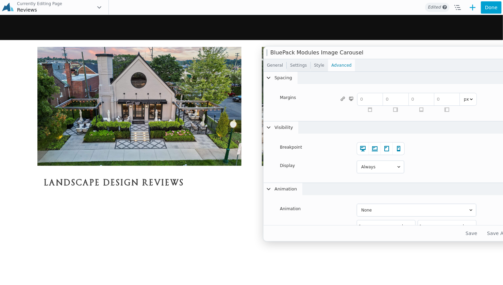
click at [275, 67] on link "General" at bounding box center [275, 65] width 23 height 12
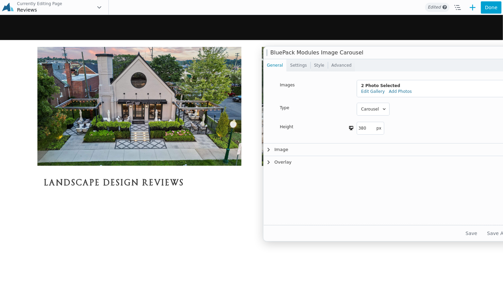
click at [350, 128] on icon at bounding box center [352, 126] width 7 height 9
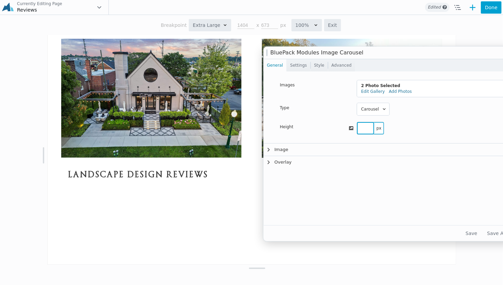
select select "large"
type input "1200"
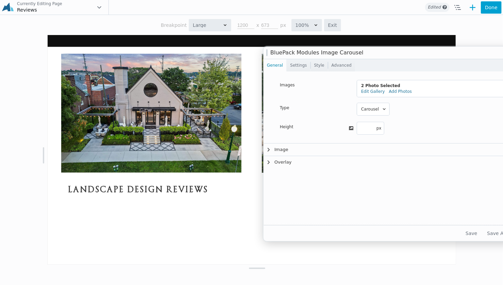
click at [350, 128] on icon at bounding box center [352, 126] width 7 height 9
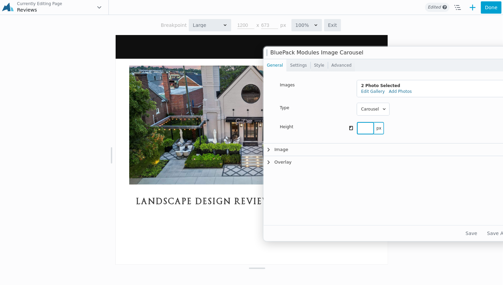
select select "medium"
type input "800"
click at [350, 128] on icon at bounding box center [352, 126] width 7 height 9
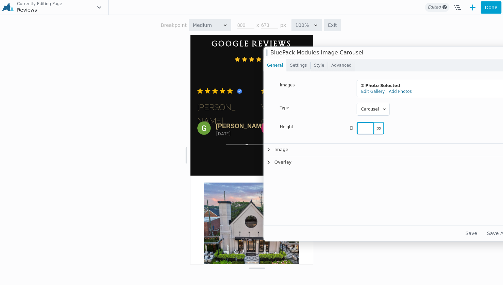
select select "responsive"
type input "360"
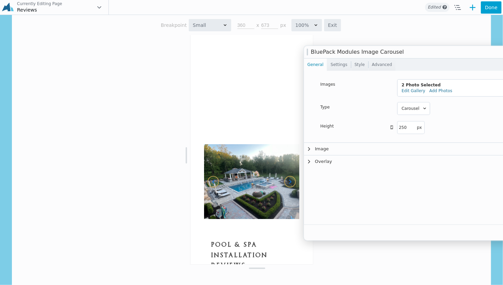
drag, startPoint x: 310, startPoint y: 53, endPoint x: 350, endPoint y: 52, distance: 40.5
click at [350, 52] on h1 "Image Carousel" at bounding box center [441, 52] width 261 height 5
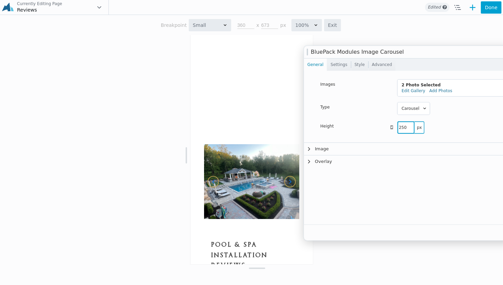
click at [400, 125] on input "250" at bounding box center [406, 127] width 17 height 12
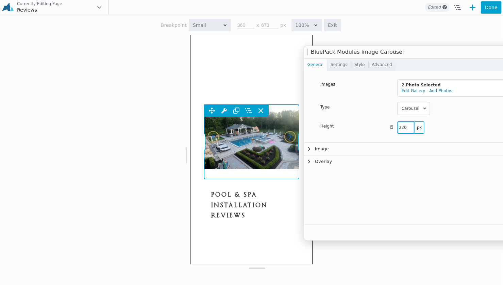
scroll to position [783, 0]
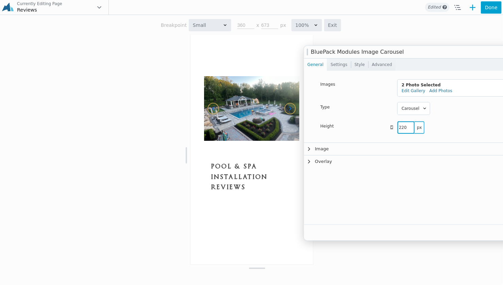
click at [402, 127] on input "220" at bounding box center [406, 127] width 17 height 12
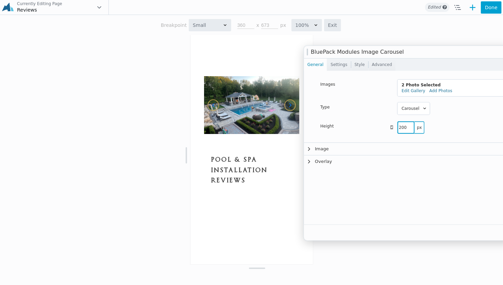
type input "200"
click at [438, 131] on div "380 px px px 200 px" at bounding box center [488, 127] width 181 height 12
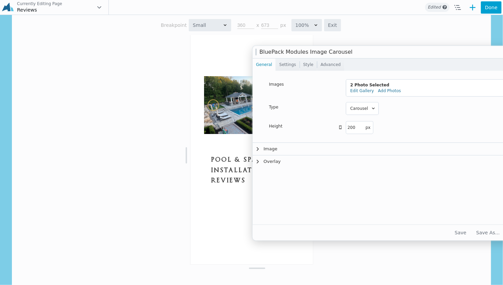
drag, startPoint x: 371, startPoint y: 54, endPoint x: 342, endPoint y: 54, distance: 29.2
click at [342, 54] on h1 "Image Carousel" at bounding box center [390, 52] width 261 height 5
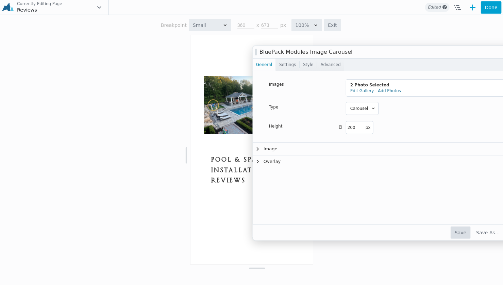
click at [467, 232] on button "Save" at bounding box center [461, 233] width 20 height 12
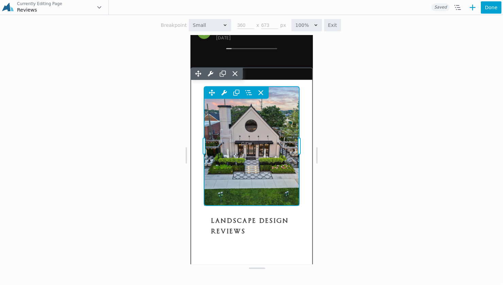
scroll to position [443, 0]
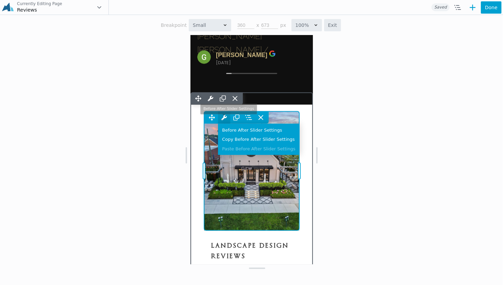
click at [223, 123] on span at bounding box center [224, 117] width 12 height 12
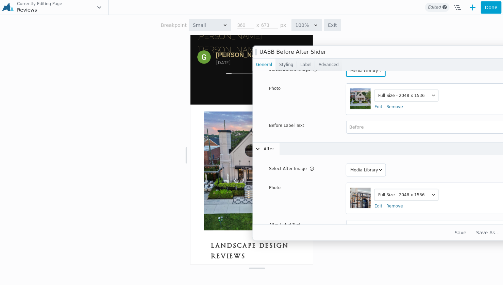
scroll to position [42, 0]
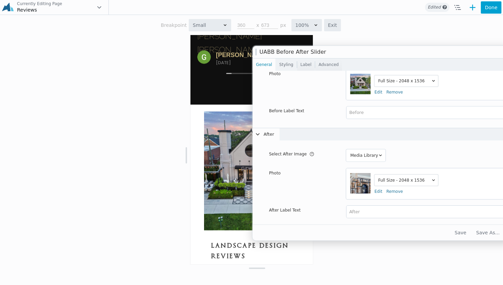
click at [288, 66] on link "Styling" at bounding box center [286, 64] width 21 height 12
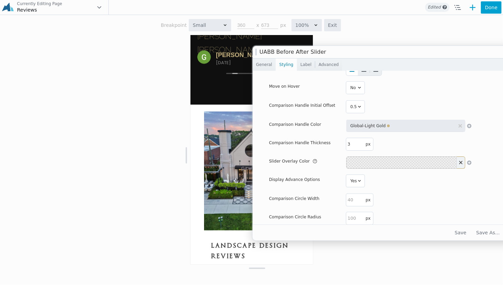
scroll to position [0, 0]
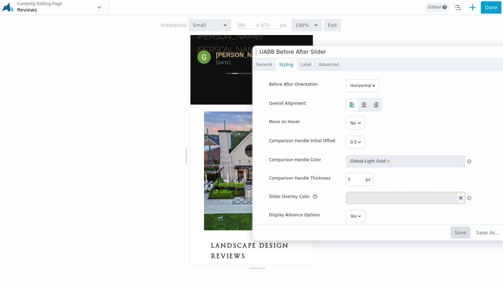
click at [467, 232] on button "Save" at bounding box center [461, 233] width 20 height 12
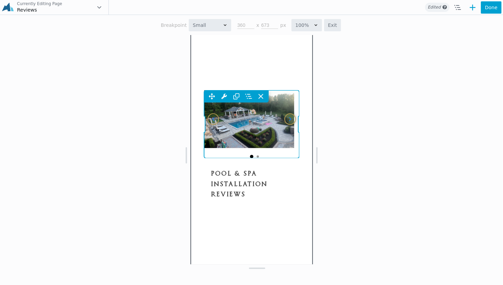
scroll to position [817, 0]
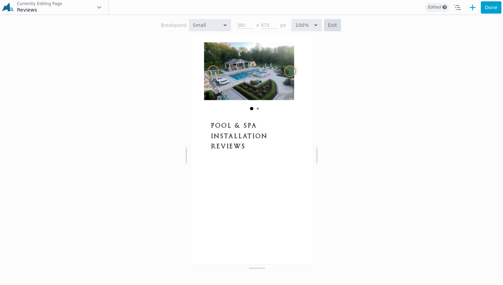
click at [329, 29] on button "Exit" at bounding box center [332, 25] width 17 height 12
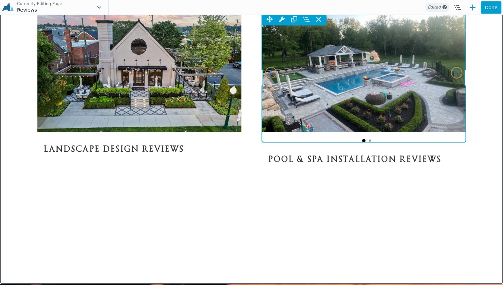
scroll to position [440, 0]
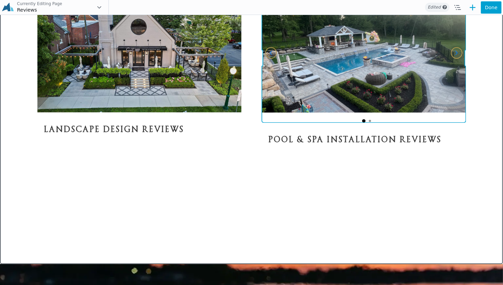
click at [346, 119] on div "Move Up Move Down Image Carousel Settings Copy Image Carousel Settings Paste Im…" at bounding box center [364, 57] width 204 height 129
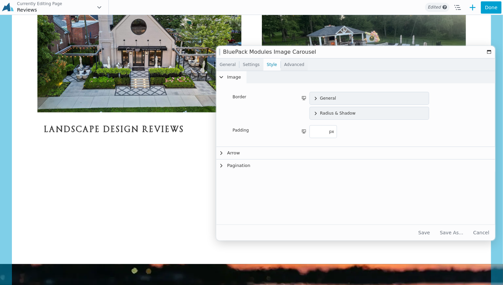
drag, startPoint x: 344, startPoint y: 55, endPoint x: 300, endPoint y: 55, distance: 43.9
click at [300, 55] on div "Image Carousel" at bounding box center [355, 52] width 279 height 12
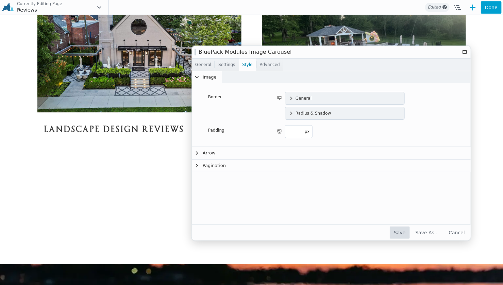
click at [409, 234] on button "Save" at bounding box center [400, 233] width 20 height 12
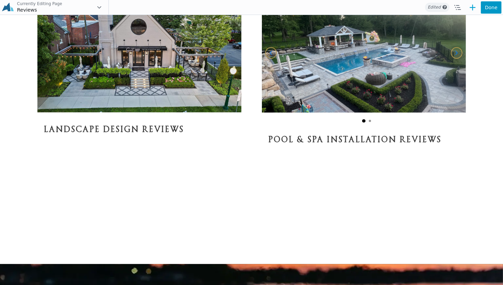
click at [487, 9] on button "Done" at bounding box center [491, 7] width 21 height 12
click at [465, 8] on span "Publish" at bounding box center [463, 7] width 25 height 12
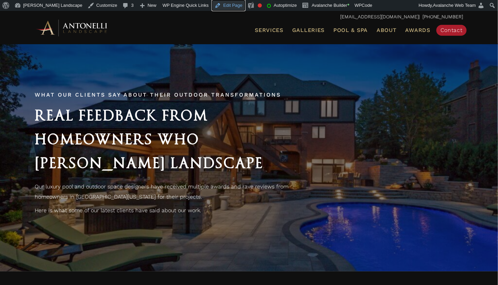
click at [212, 5] on link "Edit Page" at bounding box center [228, 5] width 33 height 11
